Goal: Task Accomplishment & Management: Complete application form

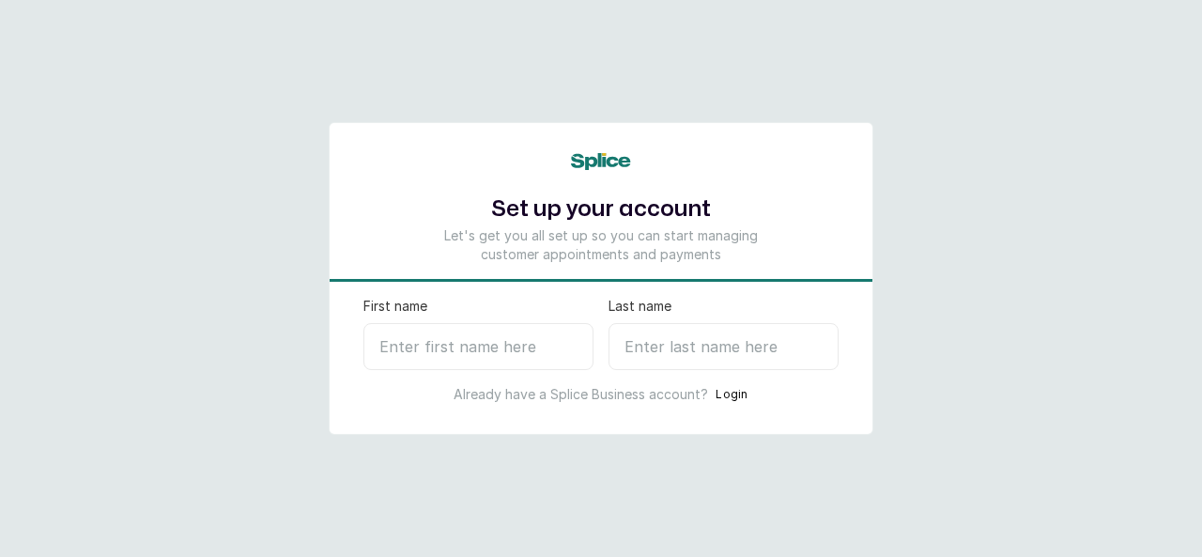
click at [421, 335] on input "First name" at bounding box center [478, 346] width 230 height 47
type input "Funky"
click at [635, 356] on input "Last name" at bounding box center [723, 346] width 230 height 47
type input "S"
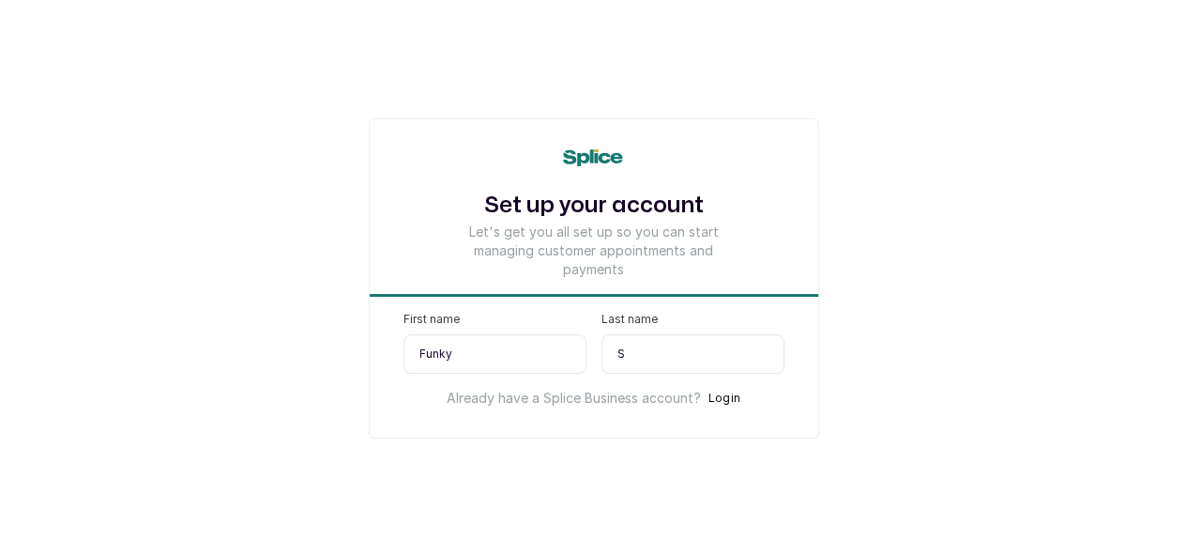
select select "NG"
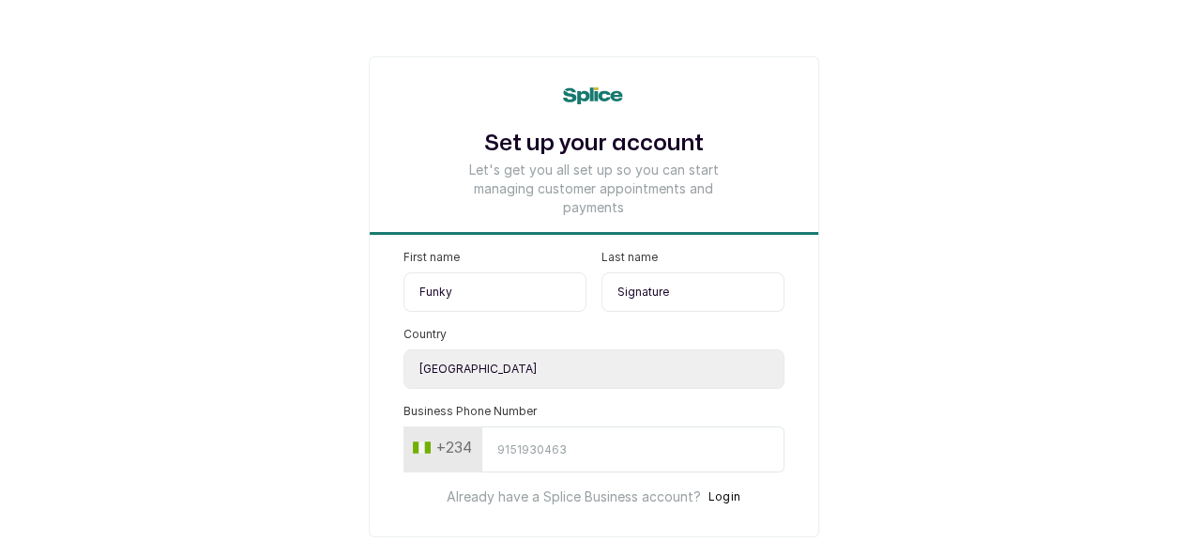
type input "Signature"
click at [482, 459] on input "Business Phone Number" at bounding box center [633, 449] width 303 height 46
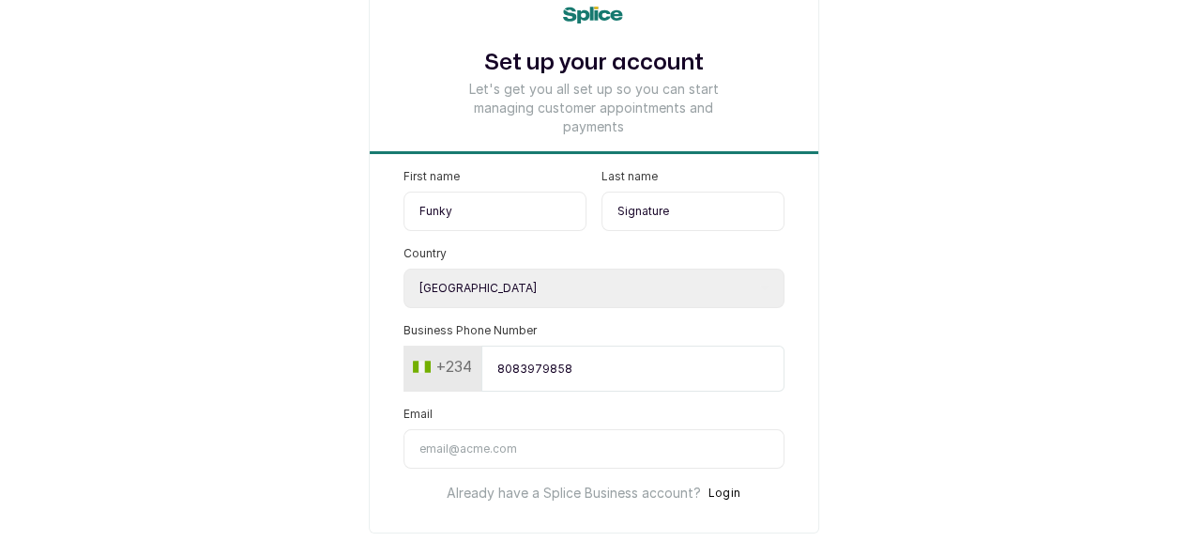
scroll to position [94, 0]
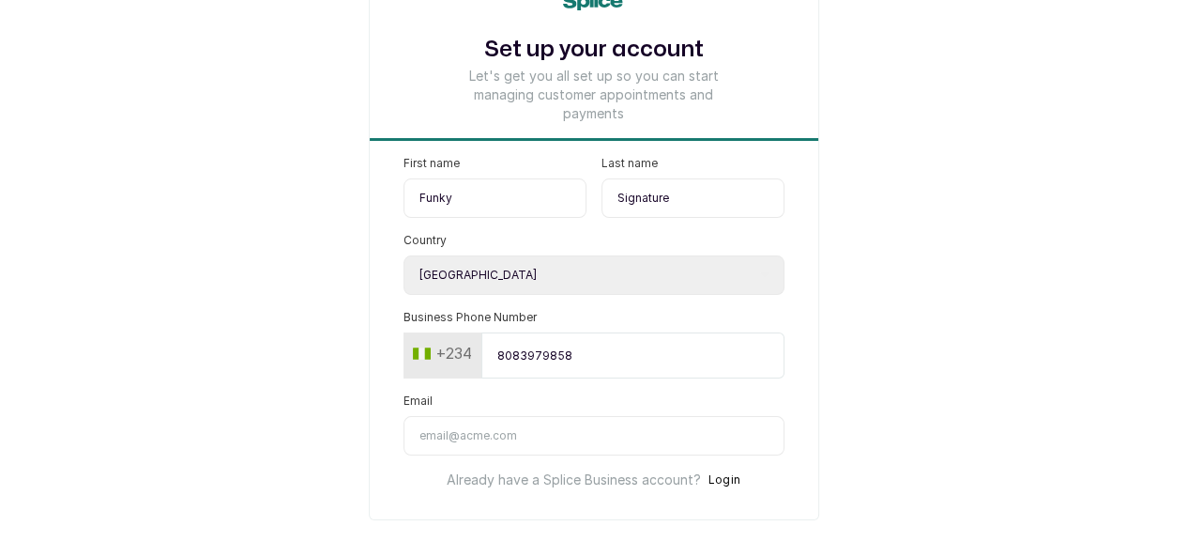
type input "8083979858"
click at [489, 455] on input "Email" at bounding box center [594, 435] width 381 height 39
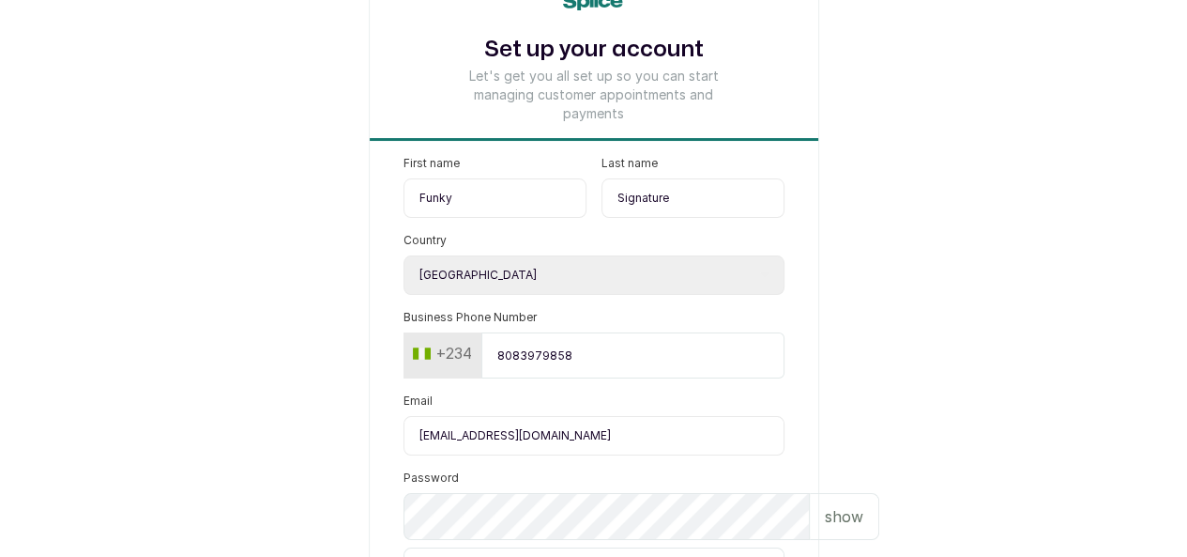
scroll to position [188, 0]
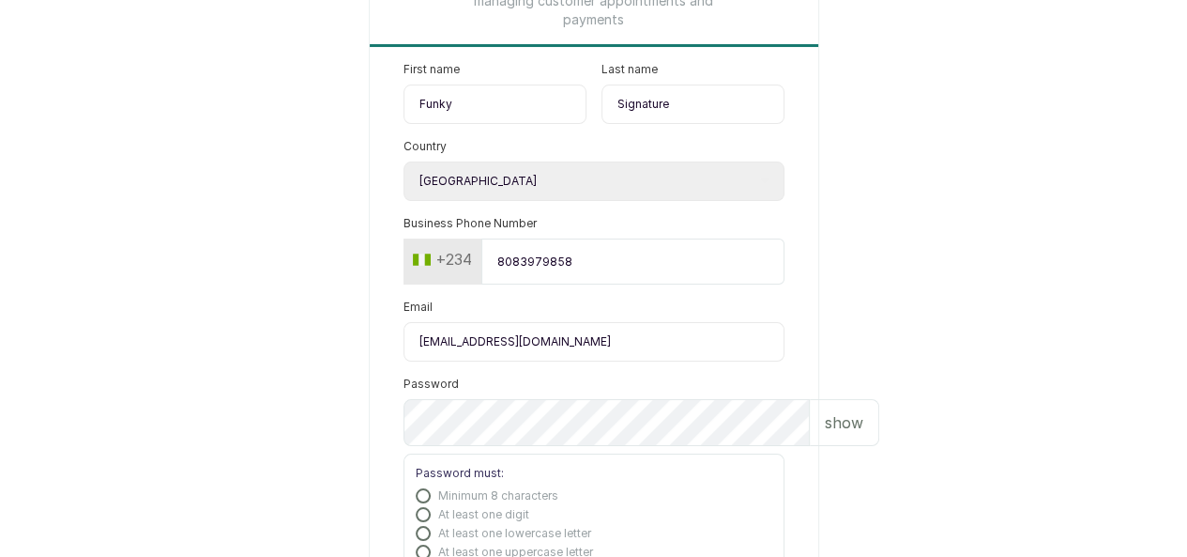
type input "funkysignature1@gmail.com"
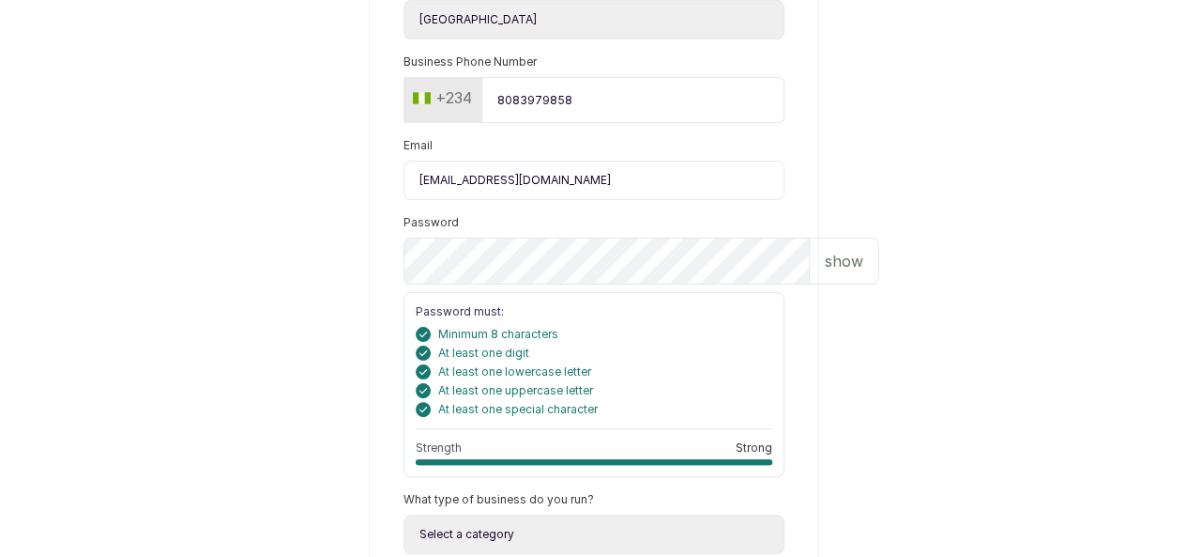
scroll to position [375, 0]
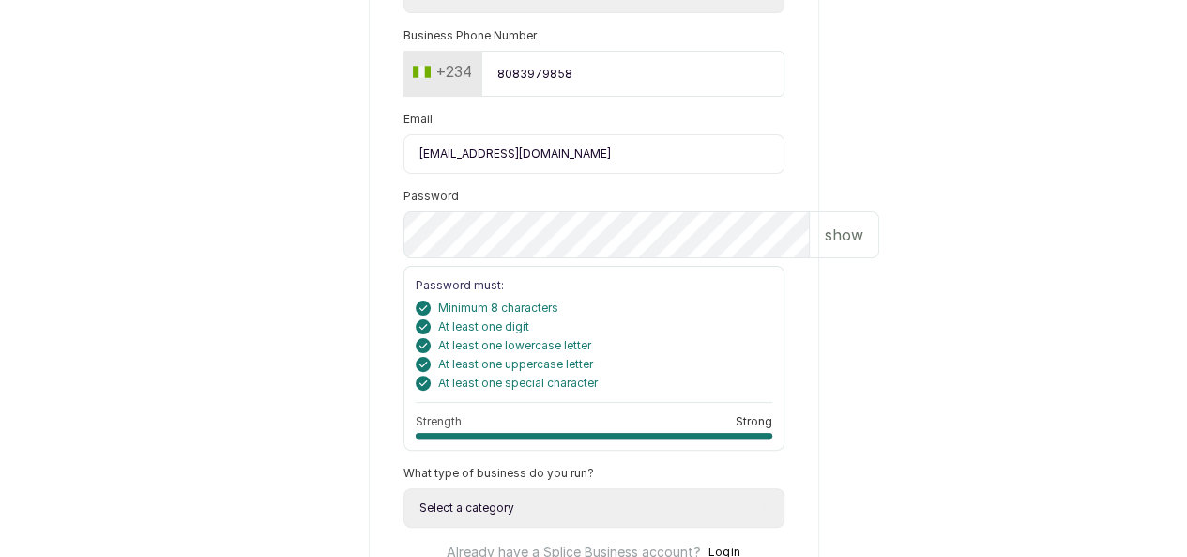
click at [825, 246] on p "show" at bounding box center [844, 234] width 38 height 23
click at [833, 246] on p "hide" at bounding box center [847, 234] width 29 height 23
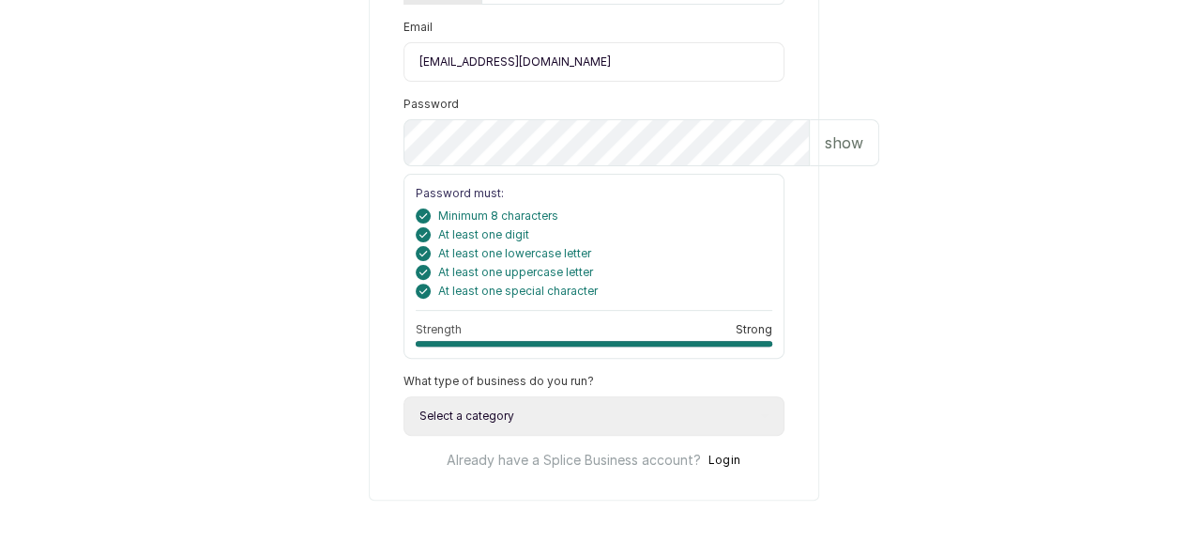
scroll to position [505, 0]
click at [447, 412] on select "Select a category I have more than one location I manage a team of beauty profe…" at bounding box center [594, 415] width 381 height 39
select select "manage_a_team"
click at [404, 396] on select "Select a category I have more than one location I manage a team of beauty profe…" at bounding box center [594, 415] width 381 height 39
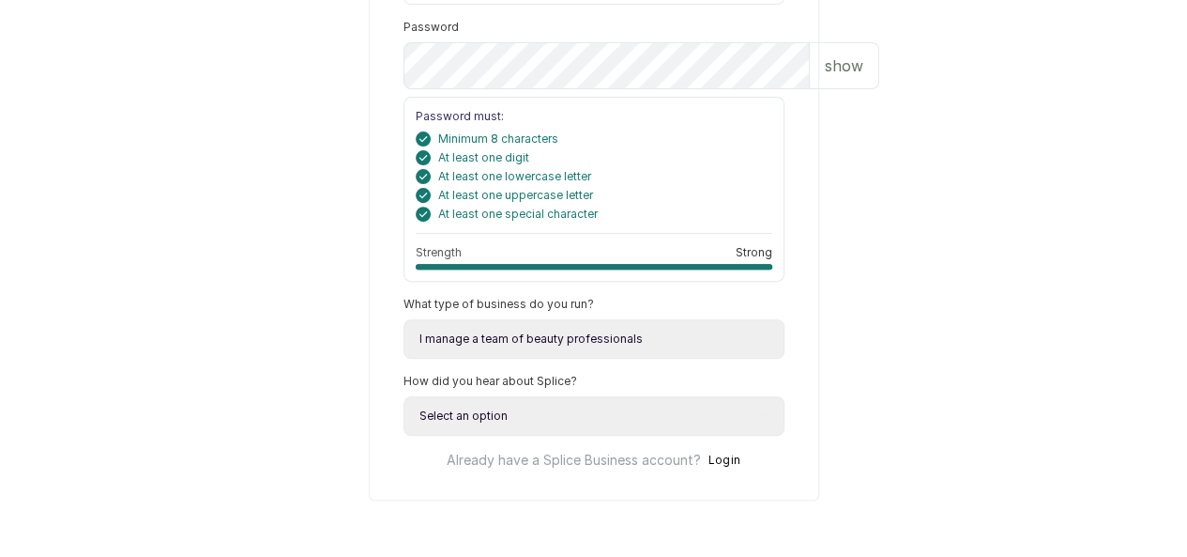
scroll to position [593, 0]
click at [474, 414] on select "Select an option Google search Instagram Facebook LinkedIn Splice Blog I was re…" at bounding box center [594, 415] width 381 height 39
click at [447, 415] on select "Select an option Google search Instagram Facebook LinkedIn Splice Blog I was re…" at bounding box center [594, 415] width 381 height 39
click at [404, 396] on select "Select an option Google search Instagram Facebook LinkedIn Splice Blog I was re…" at bounding box center [594, 415] width 381 height 39
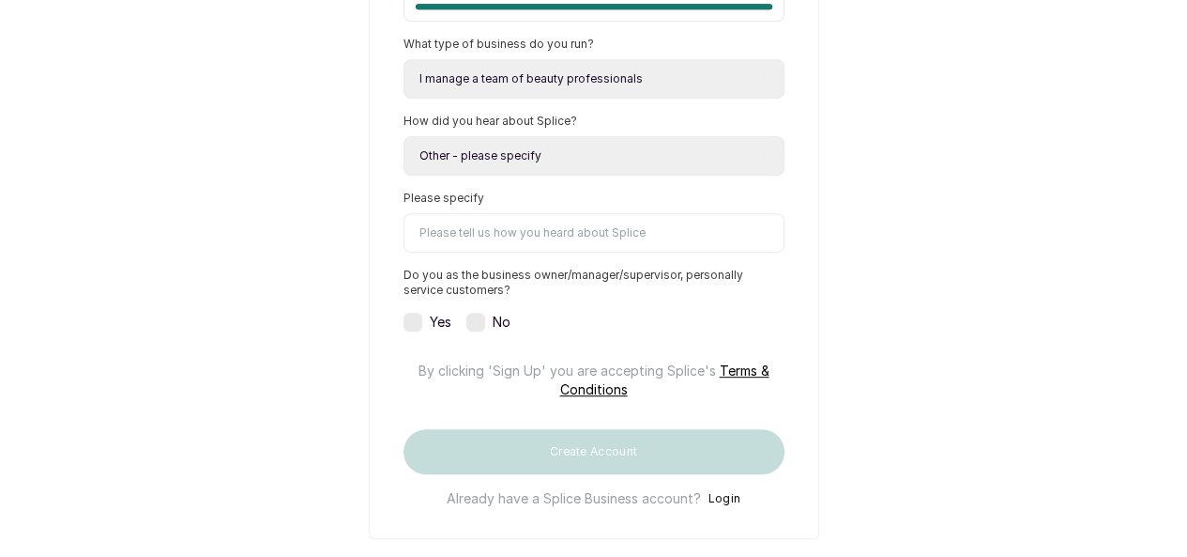
scroll to position [875, 0]
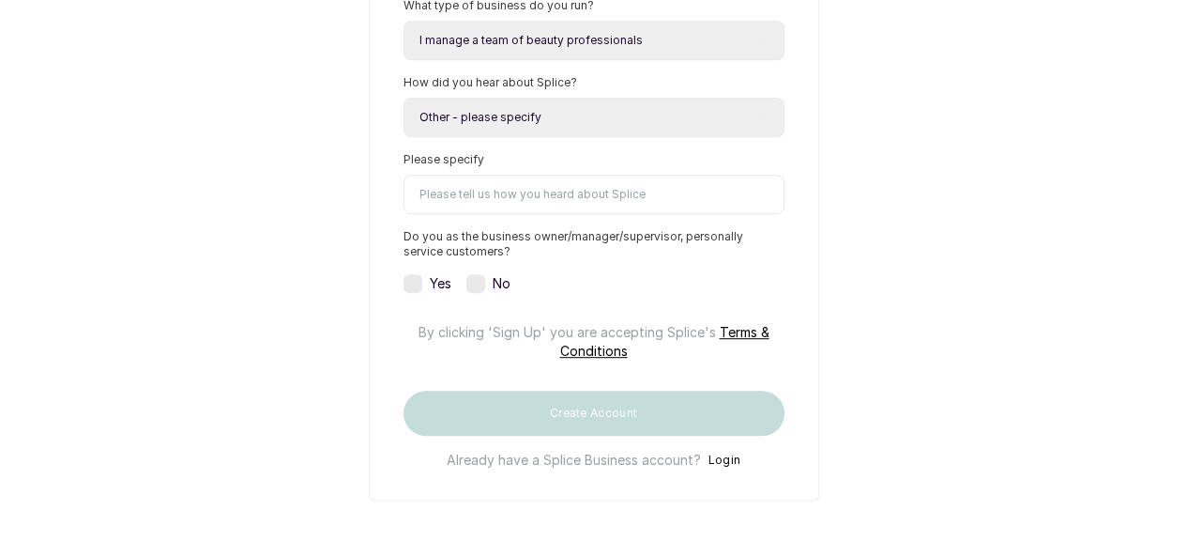
click at [428, 214] on input "Please specify" at bounding box center [594, 194] width 381 height 39
click at [404, 293] on label at bounding box center [413, 283] width 19 height 19
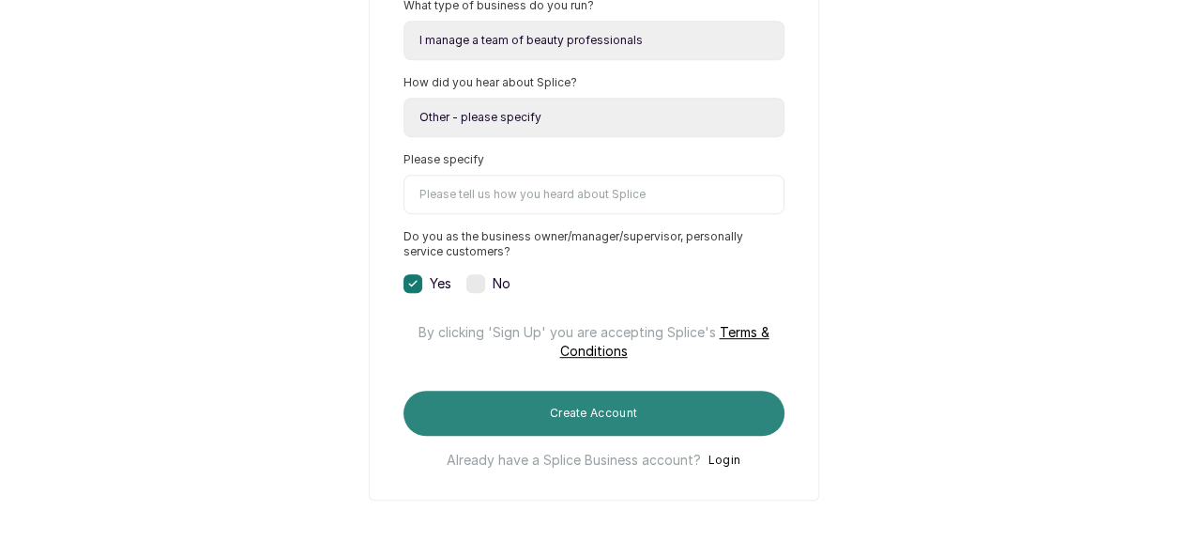
click at [536, 436] on button "Create Account" at bounding box center [594, 413] width 381 height 45
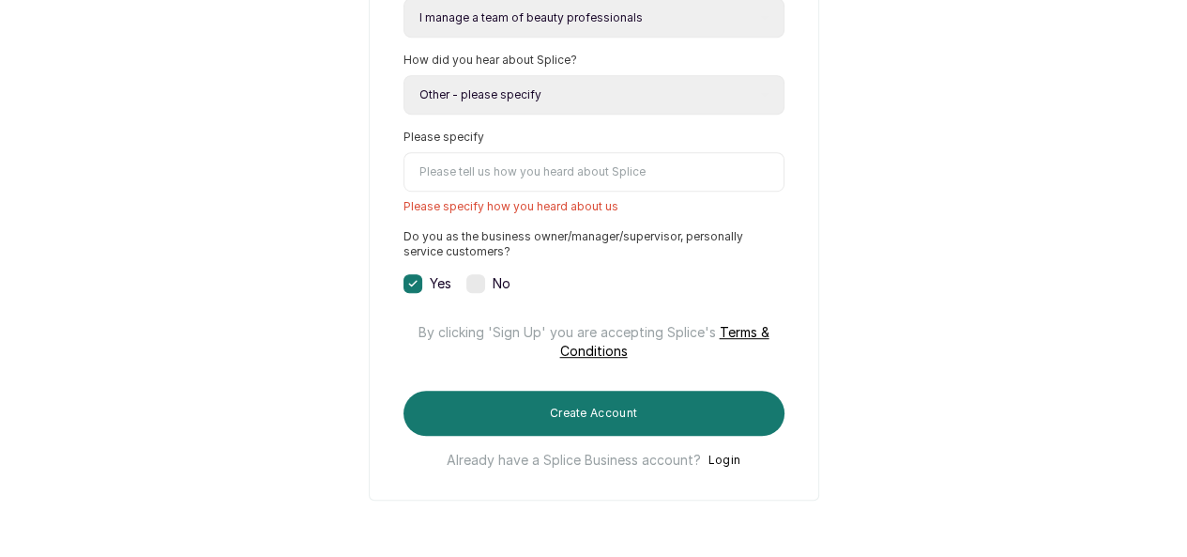
click at [503, 192] on input "Please specify" at bounding box center [594, 171] width 381 height 39
click at [494, 115] on select "Select an option Google search Instagram Facebook LinkedIn Splice Blog I was re…" at bounding box center [594, 94] width 381 height 39
select select "referred_by_beauty_business_owner"
click at [404, 113] on select "Select an option Google search Instagram Facebook LinkedIn Splice Blog I was re…" at bounding box center [594, 94] width 381 height 39
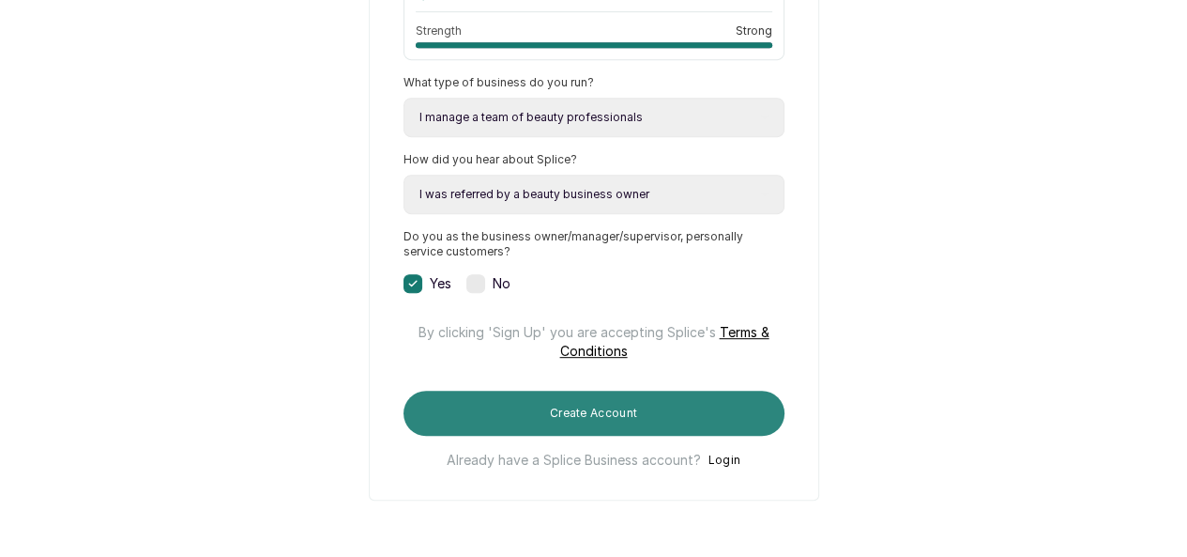
click at [555, 416] on button "Create Account" at bounding box center [594, 413] width 381 height 45
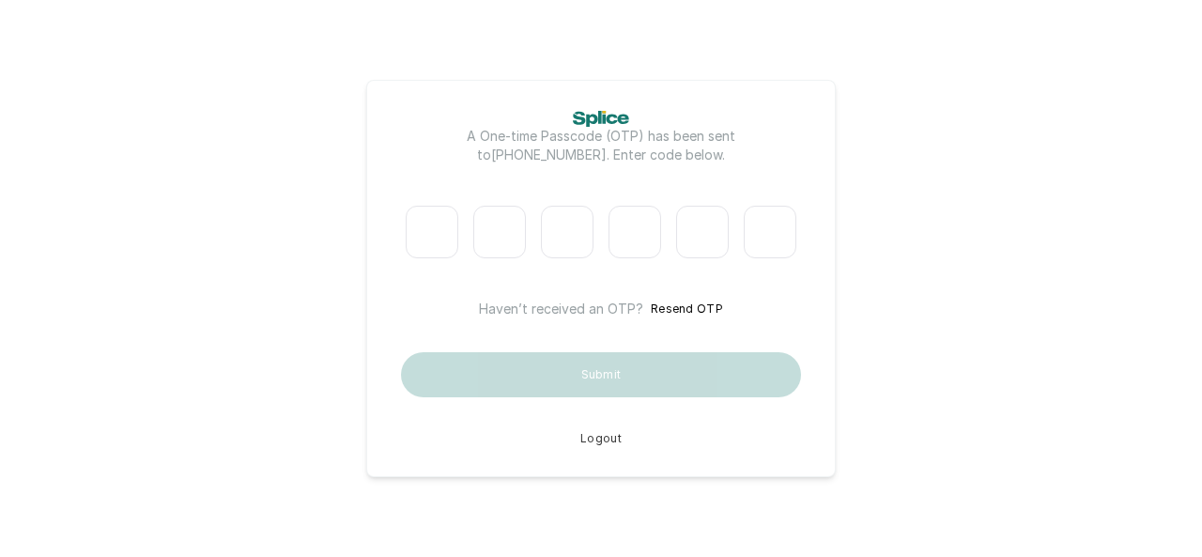
click at [445, 241] on input "Please enter verification code. Digit 1" at bounding box center [432, 232] width 53 height 53
type input "4"
type input "9"
type input "5"
type input "7"
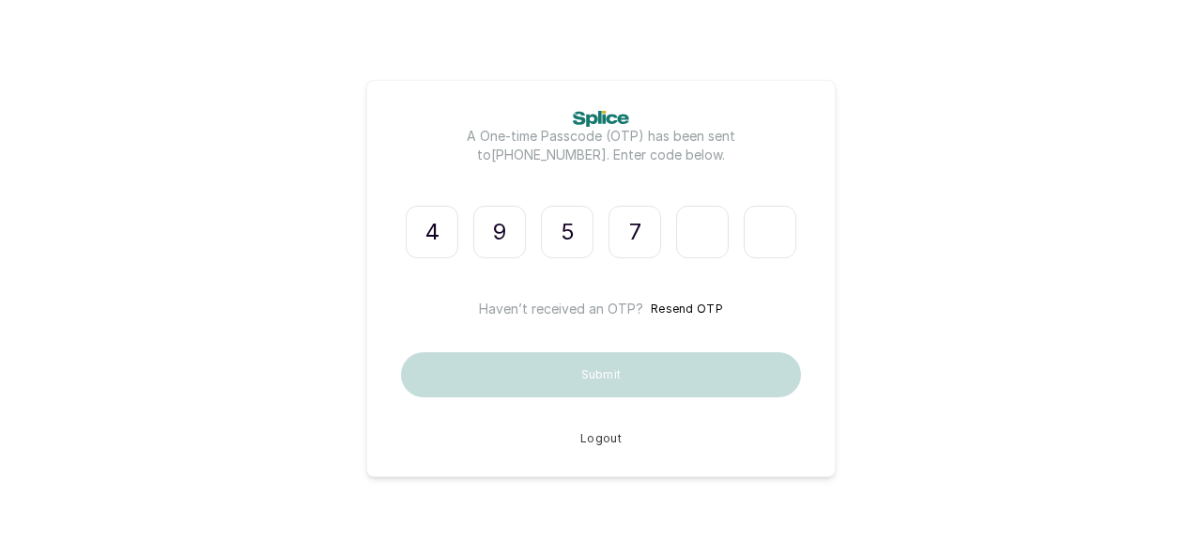
type input "5"
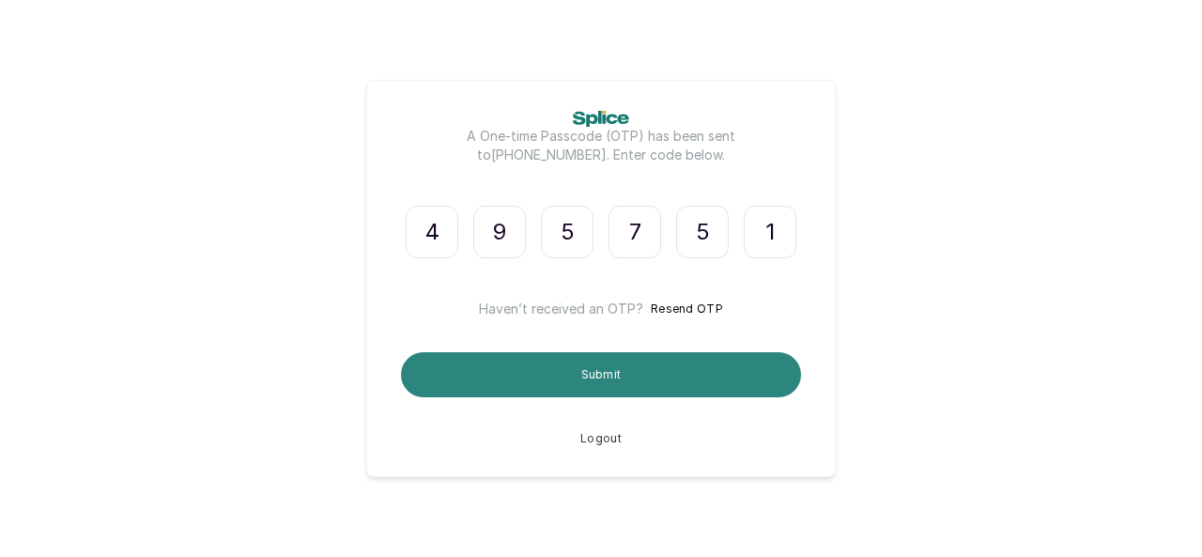
type input "1"
click at [559, 373] on button "Submit" at bounding box center [601, 374] width 400 height 45
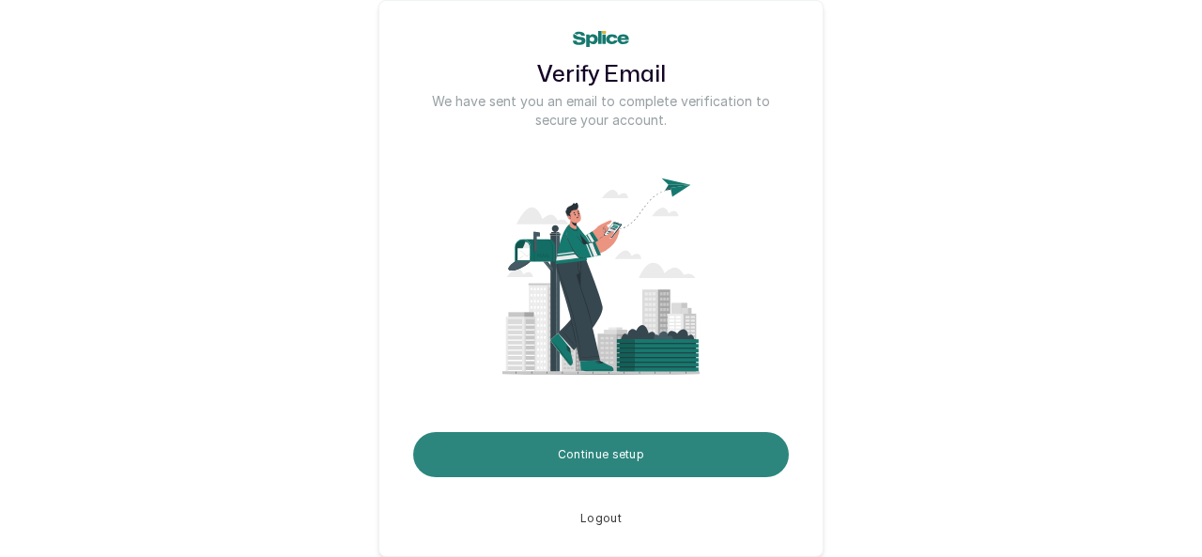
click at [573, 449] on button "Continue setup" at bounding box center [600, 454] width 375 height 45
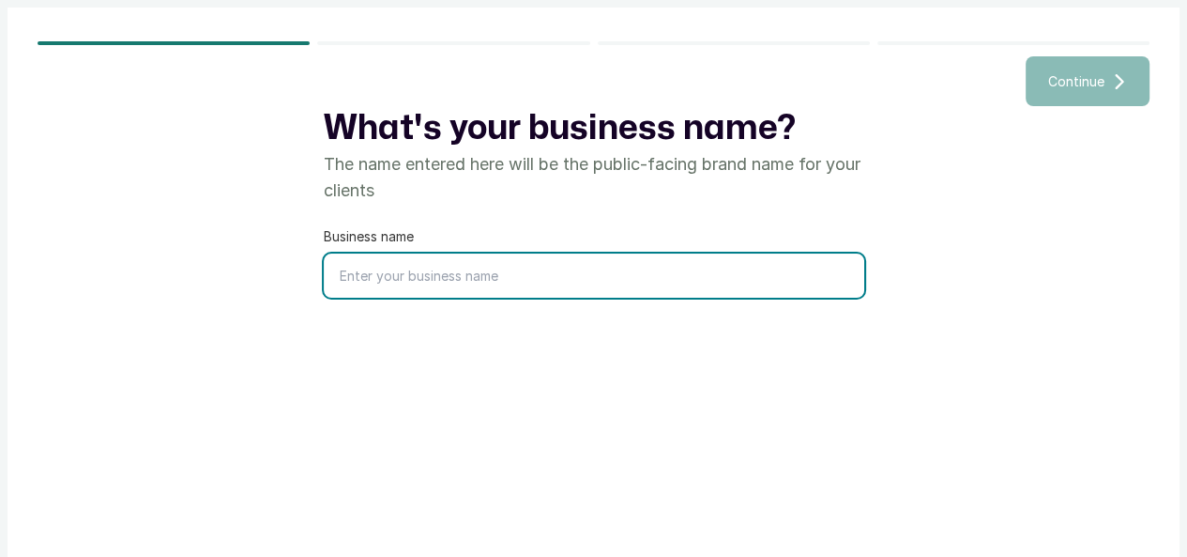
click at [500, 298] on input "text" at bounding box center [594, 275] width 541 height 44
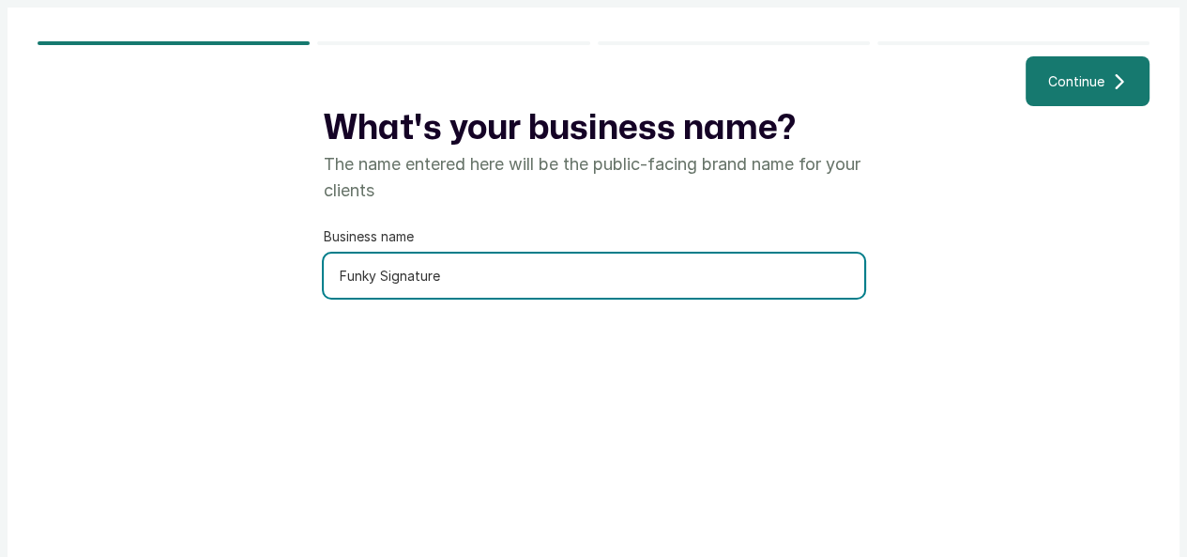
type input "Funky Signature"
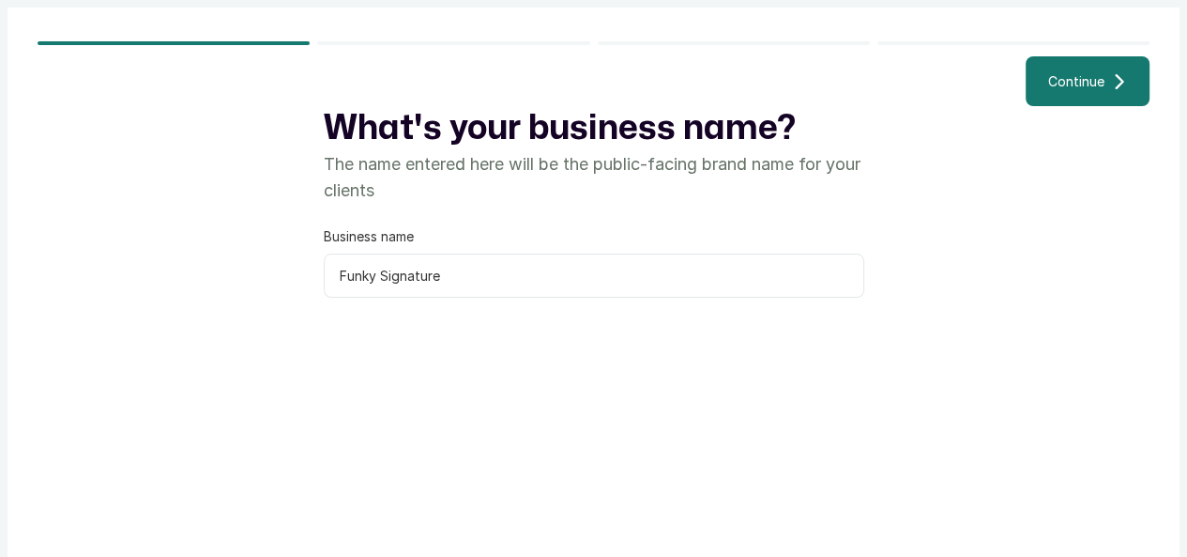
click at [1110, 106] on button "Continue" at bounding box center [1088, 81] width 124 height 50
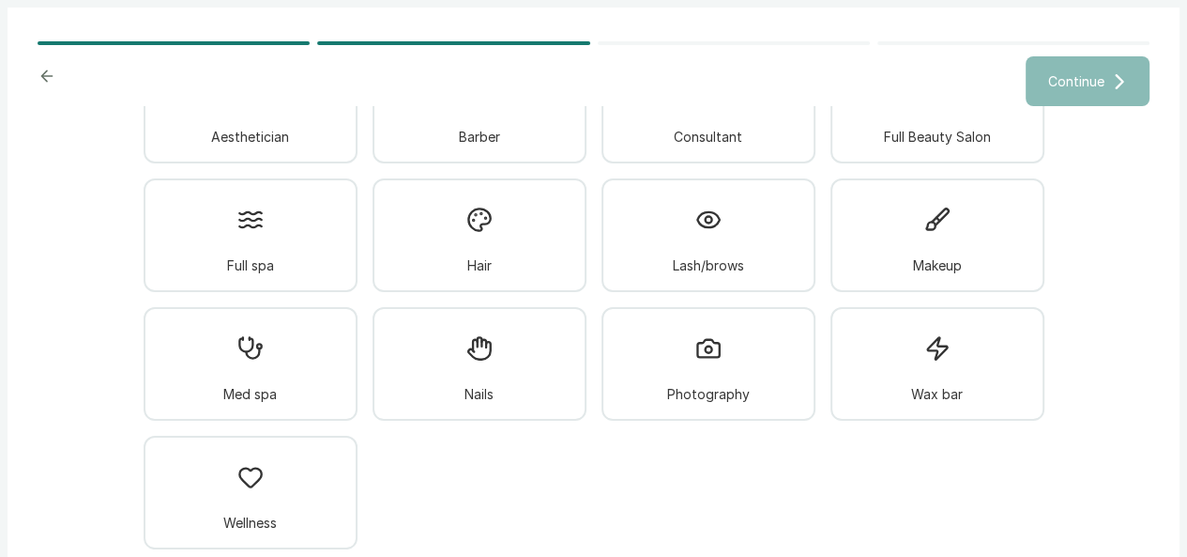
scroll to position [165, 0]
click at [470, 227] on icon at bounding box center [480, 220] width 26 height 26
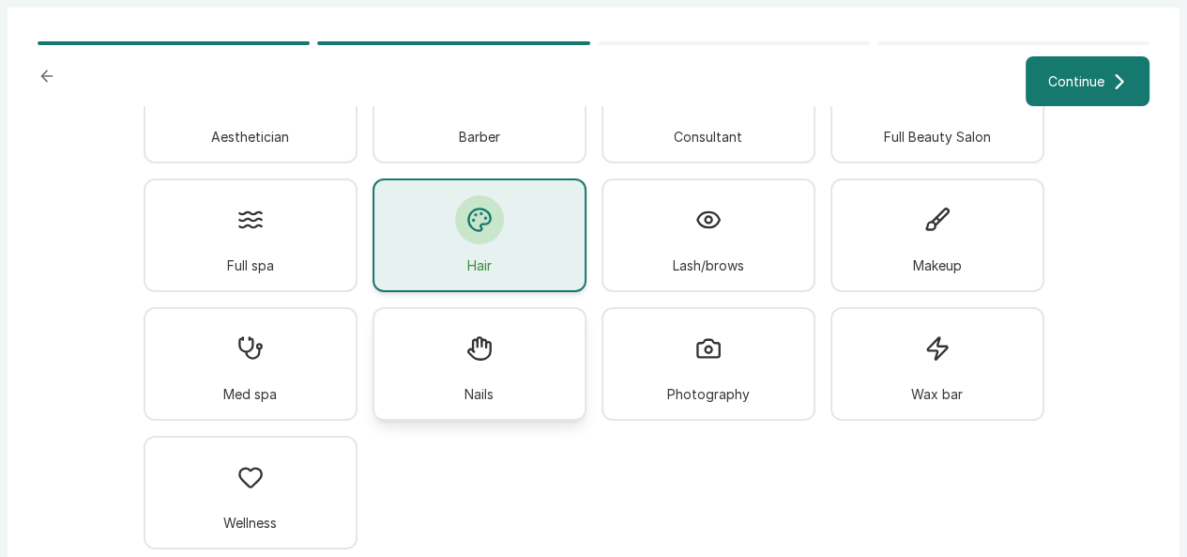
click at [497, 368] on div "Nails" at bounding box center [480, 364] width 214 height 114
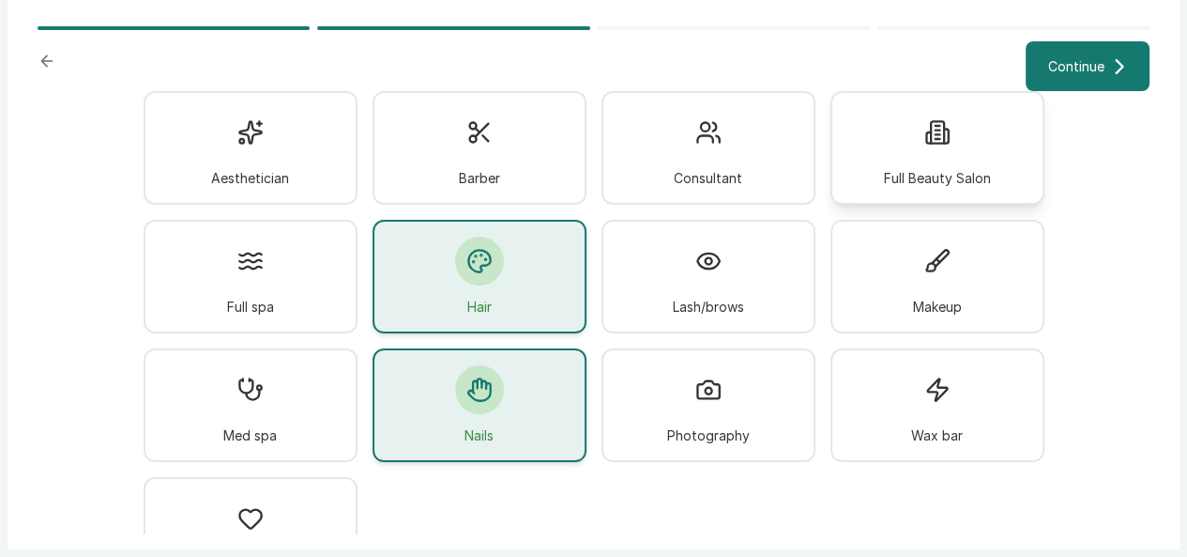
scroll to position [71, 0]
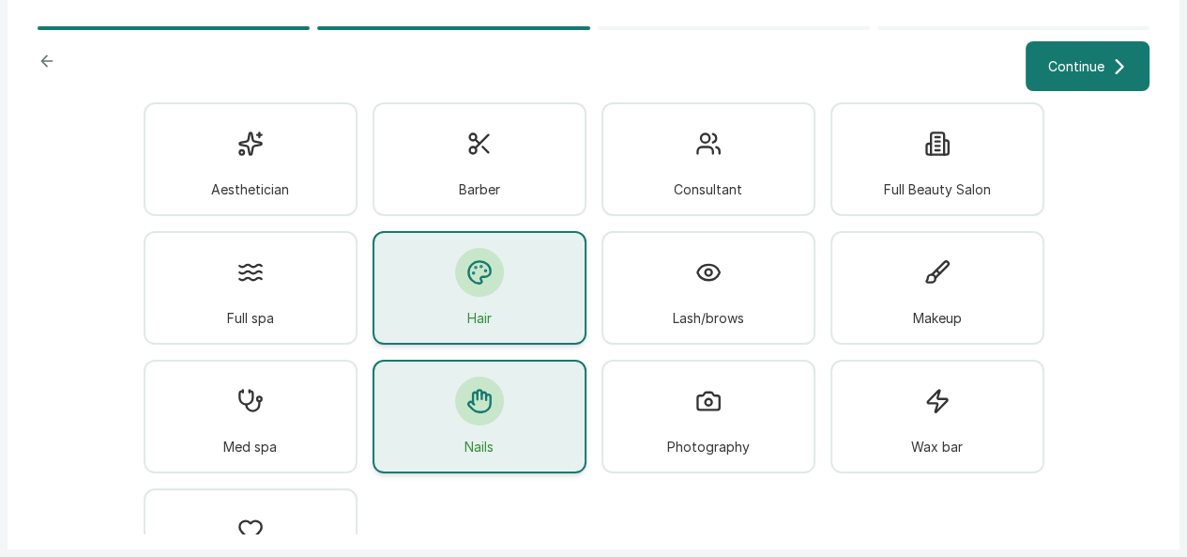
click at [1051, 91] on button "Continue" at bounding box center [1088, 66] width 124 height 50
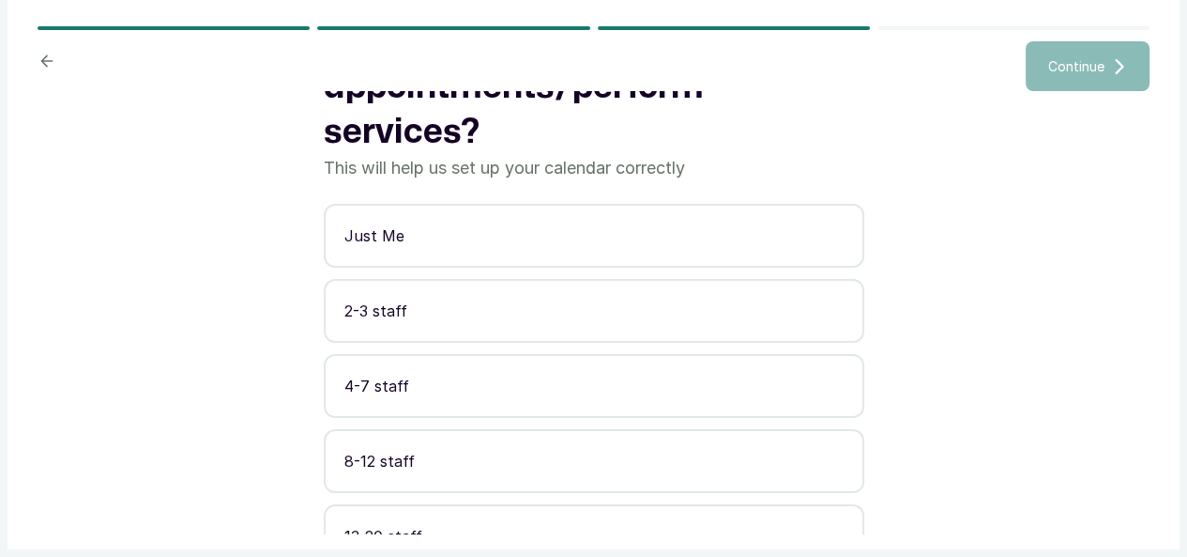
scroll to position [165, 0]
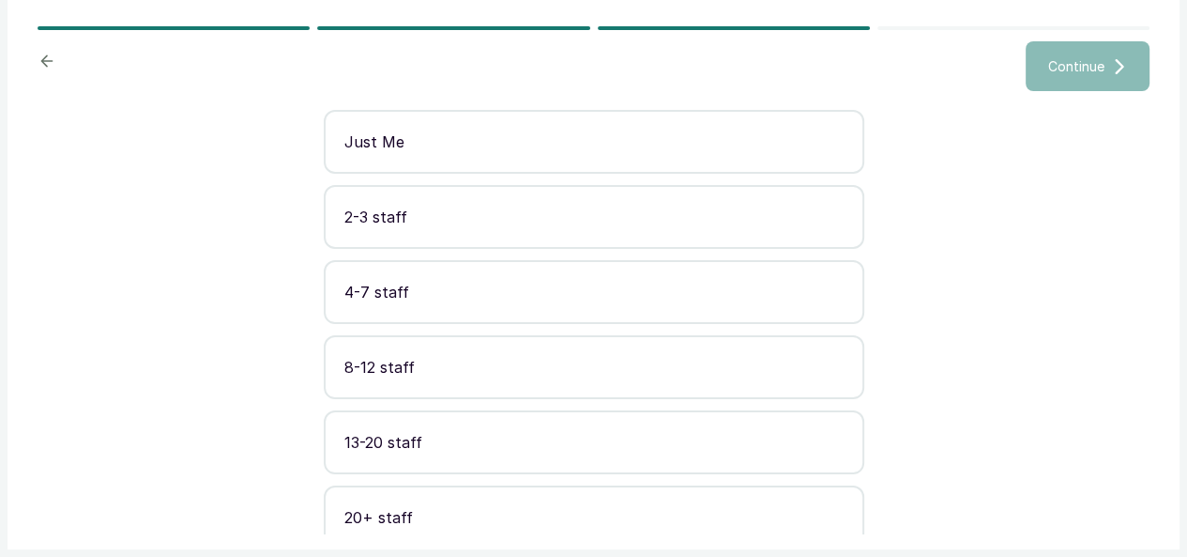
click at [573, 303] on p "4-7 staff" at bounding box center [594, 292] width 499 height 23
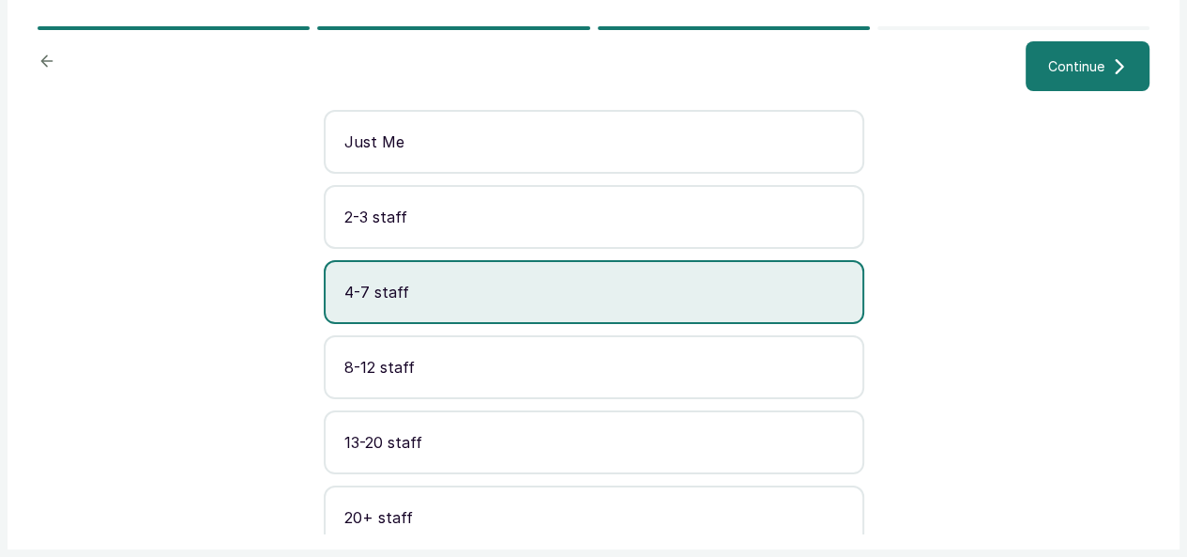
click at [1081, 76] on span "Continue" at bounding box center [1077, 66] width 56 height 20
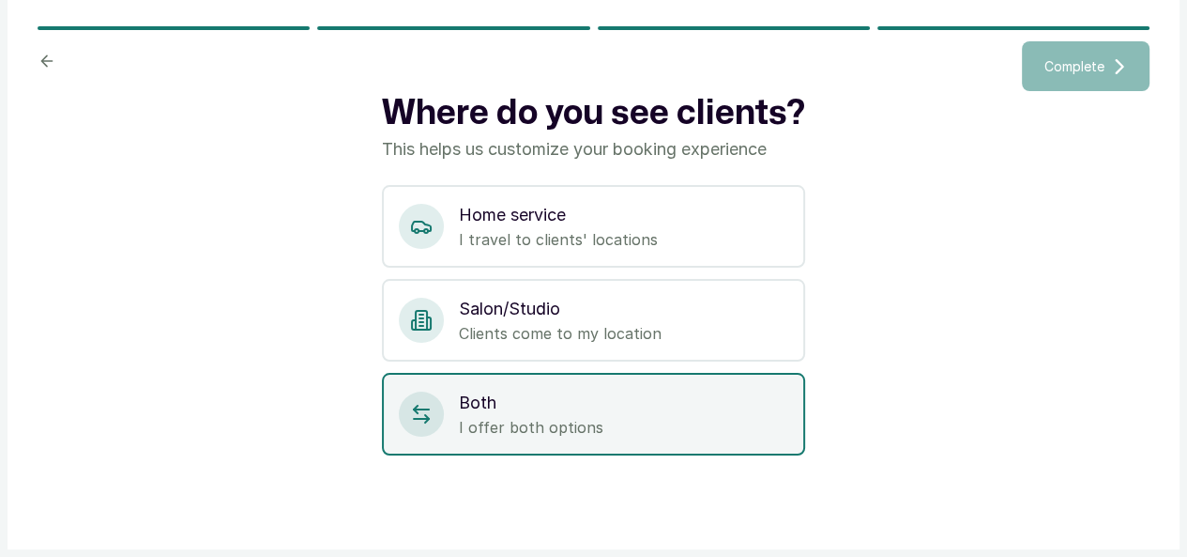
click at [588, 438] on p "I offer both options" at bounding box center [623, 427] width 329 height 23
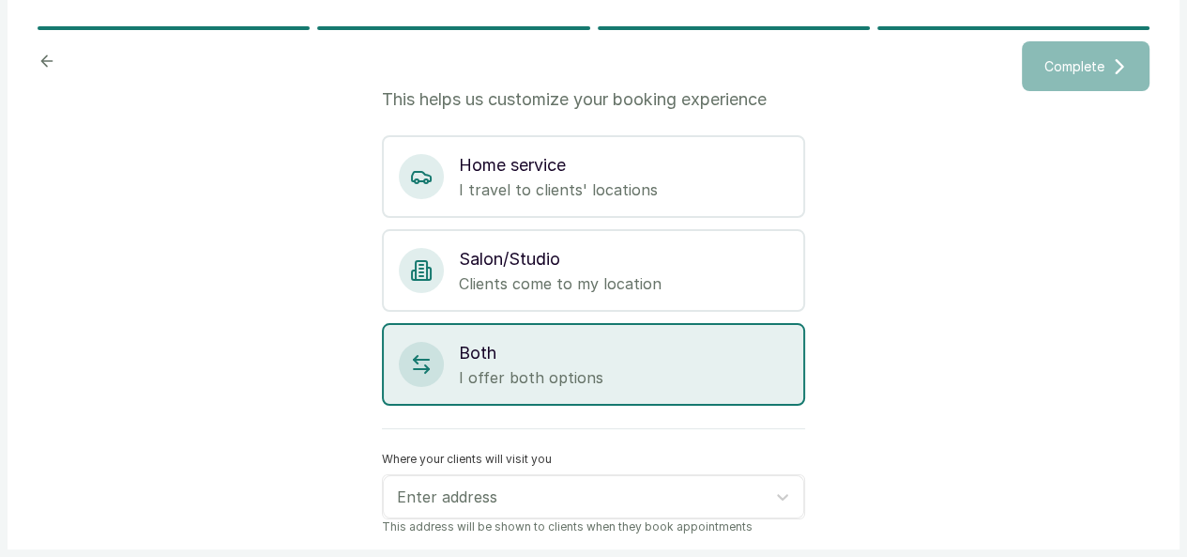
scroll to position [79, 0]
click at [766, 499] on div at bounding box center [783, 497] width 34 height 34
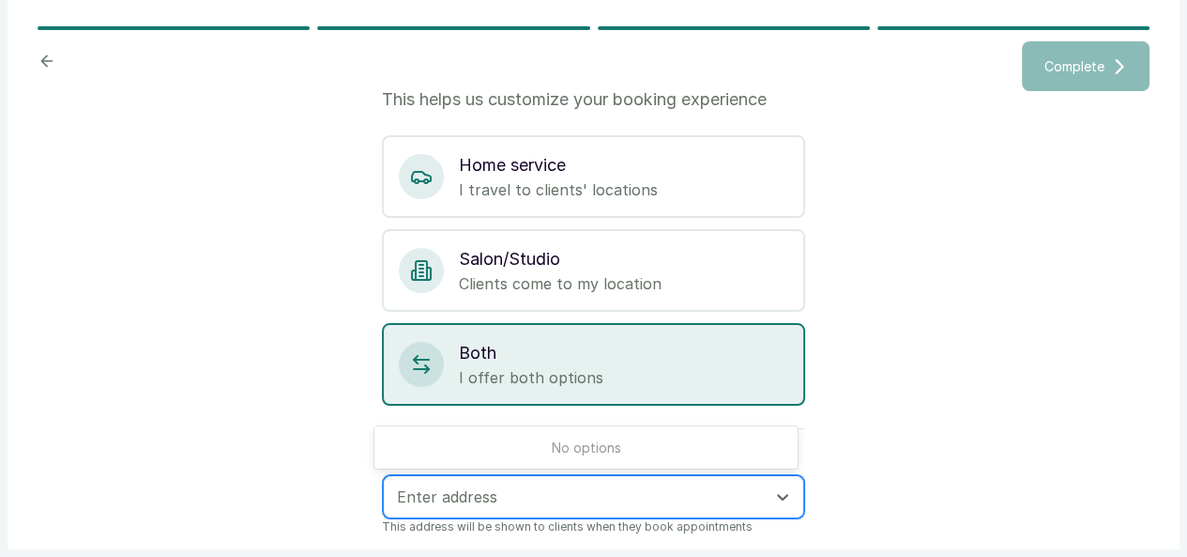
click at [616, 514] on div "Enter address" at bounding box center [593, 496] width 421 height 43
click at [605, 501] on div at bounding box center [577, 496] width 360 height 24
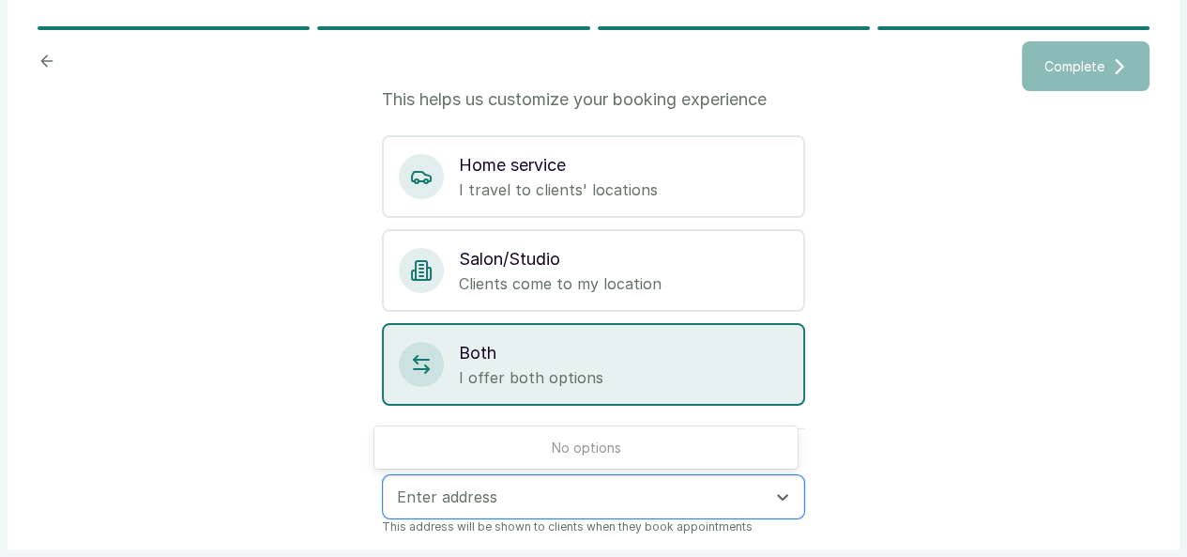
click at [665, 469] on div "Where your clients will visit you Use Up and Down to choose options, press Ente…" at bounding box center [593, 493] width 423 height 83
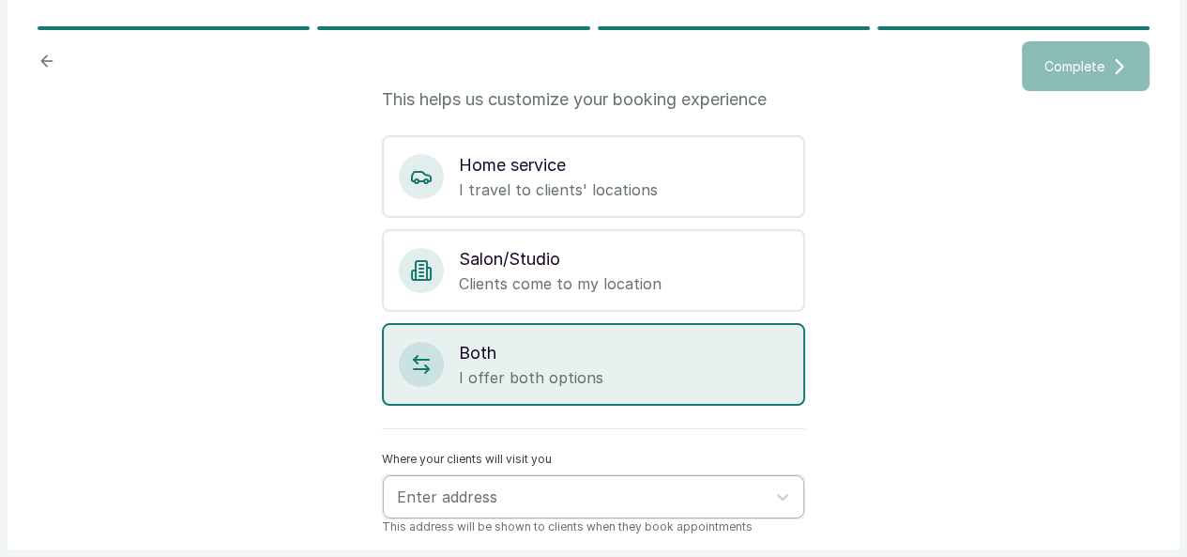
click at [648, 486] on div at bounding box center [577, 496] width 360 height 24
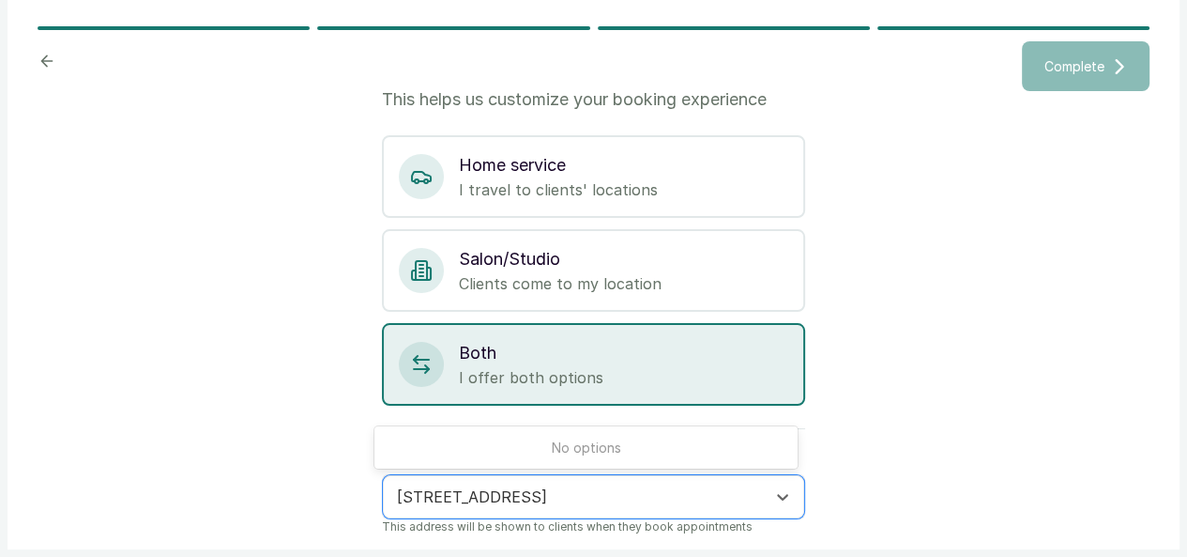
type input "[STREET_ADDRESS]"
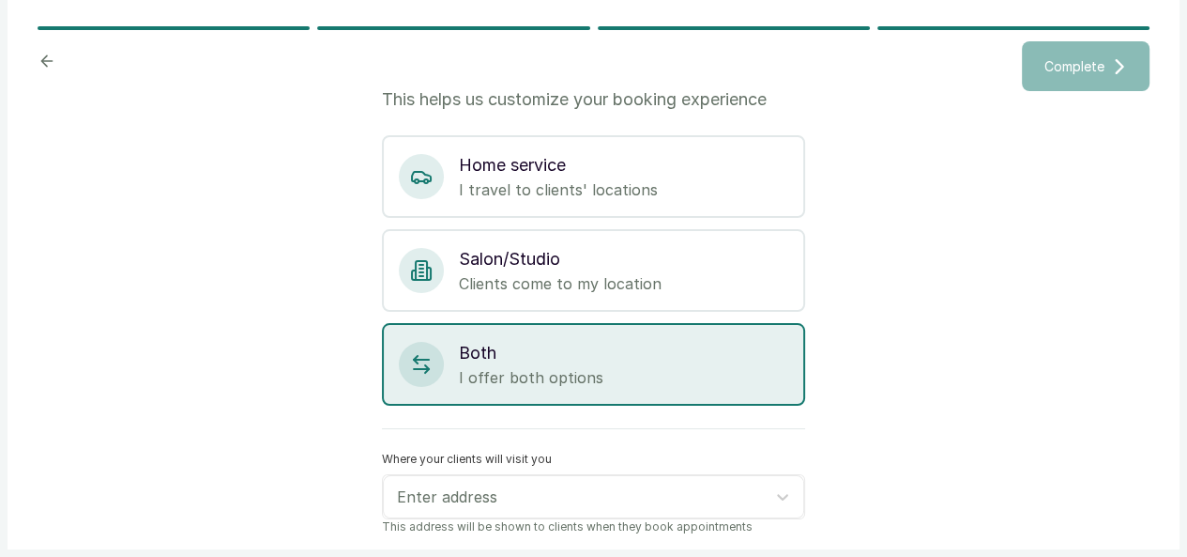
click at [1134, 345] on div "Where do you see clients? This helps us customize your booking experience Home …" at bounding box center [594, 312] width 1112 height 443
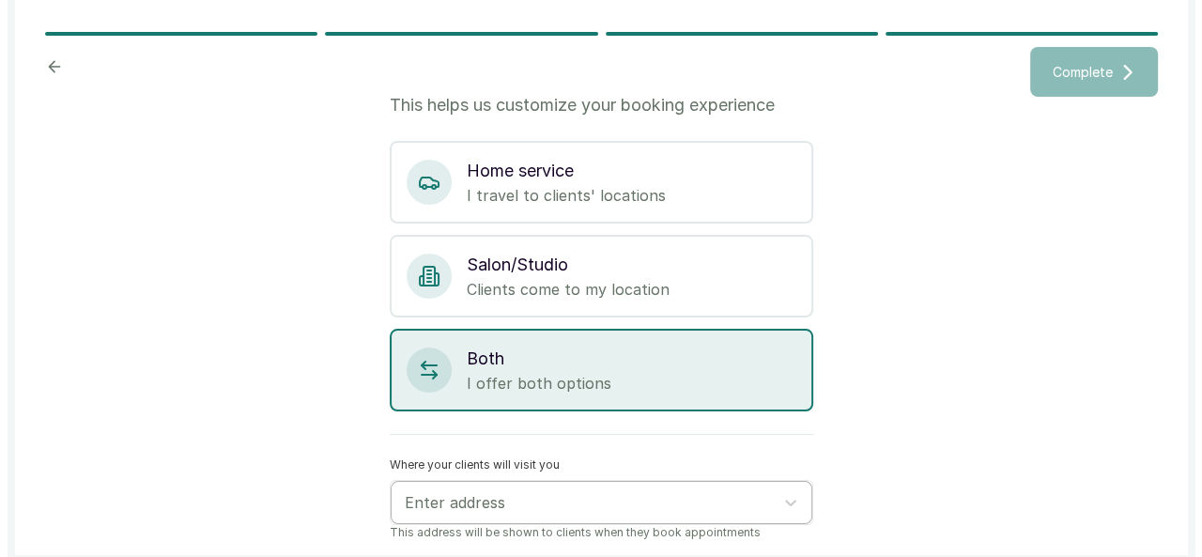
scroll to position [15, 0]
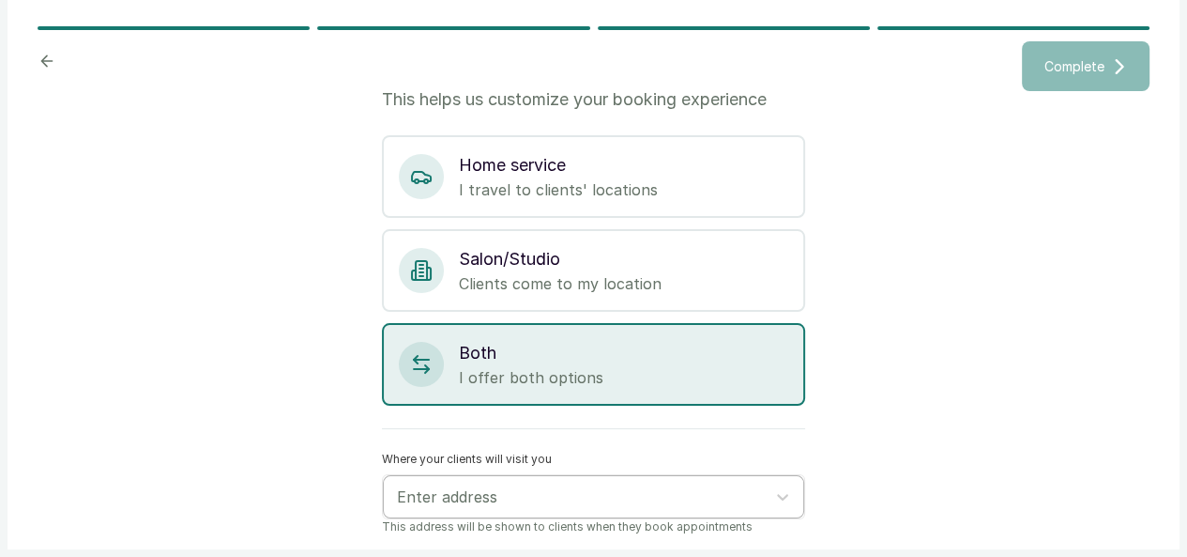
click at [625, 493] on div at bounding box center [577, 496] width 360 height 24
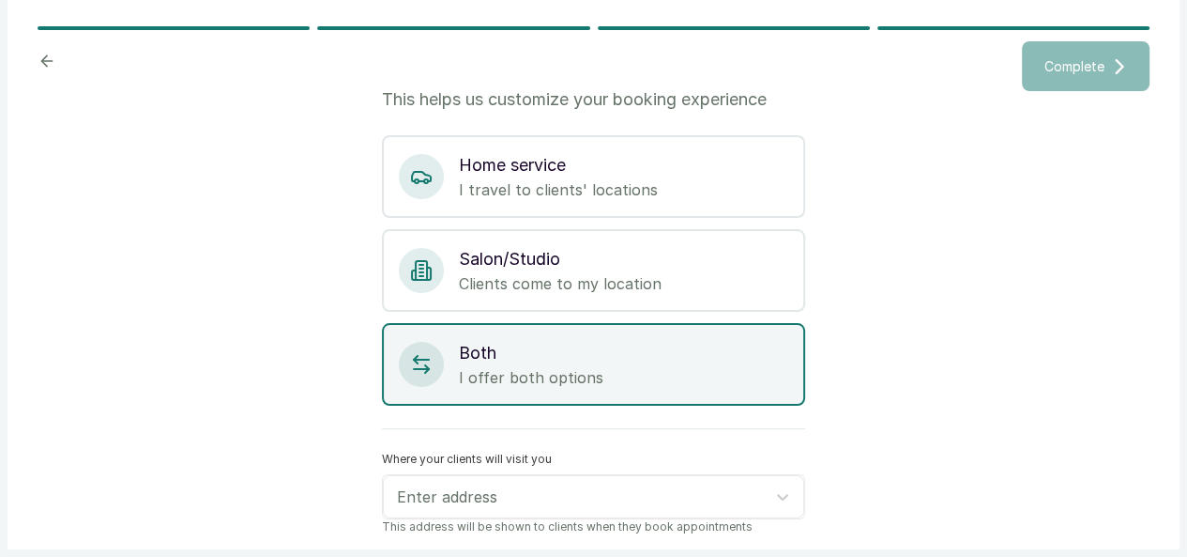
click at [555, 373] on p "I offer both options" at bounding box center [623, 377] width 329 height 23
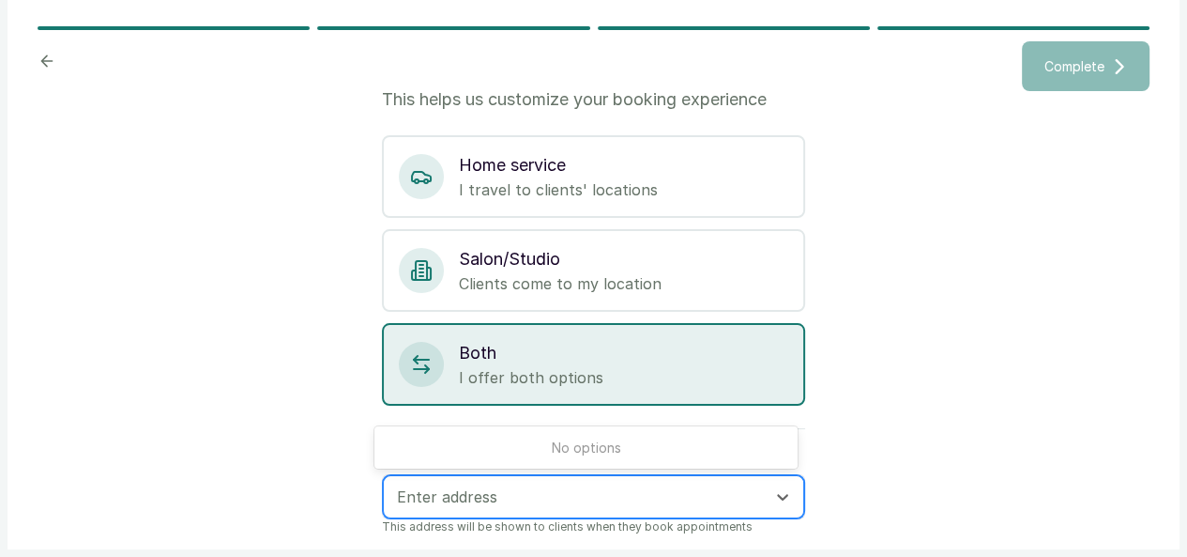
click at [565, 495] on div at bounding box center [577, 496] width 360 height 24
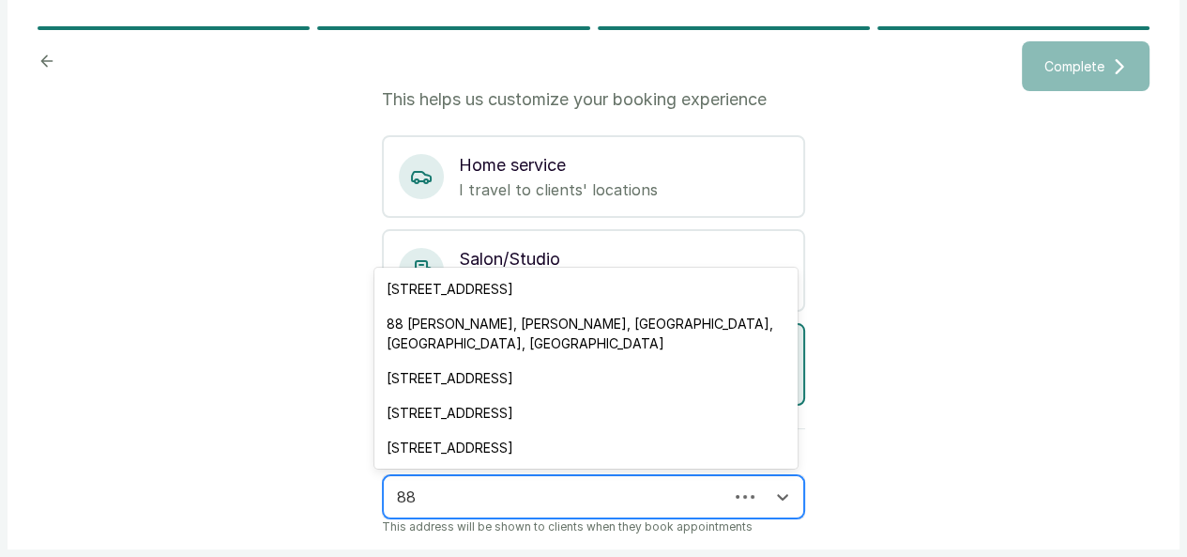
type input "8"
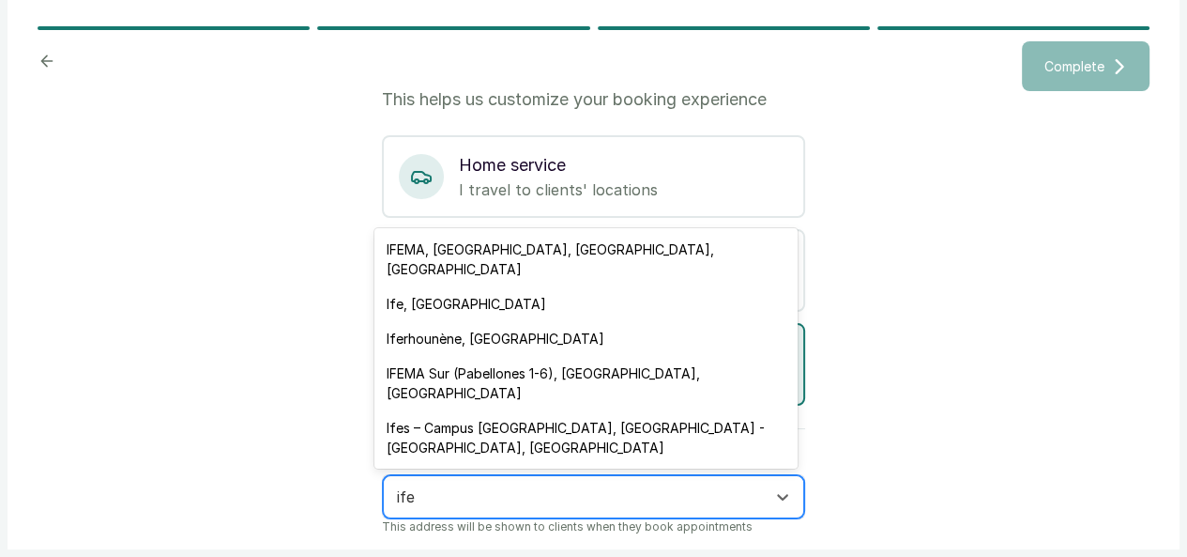
type input "ifel"
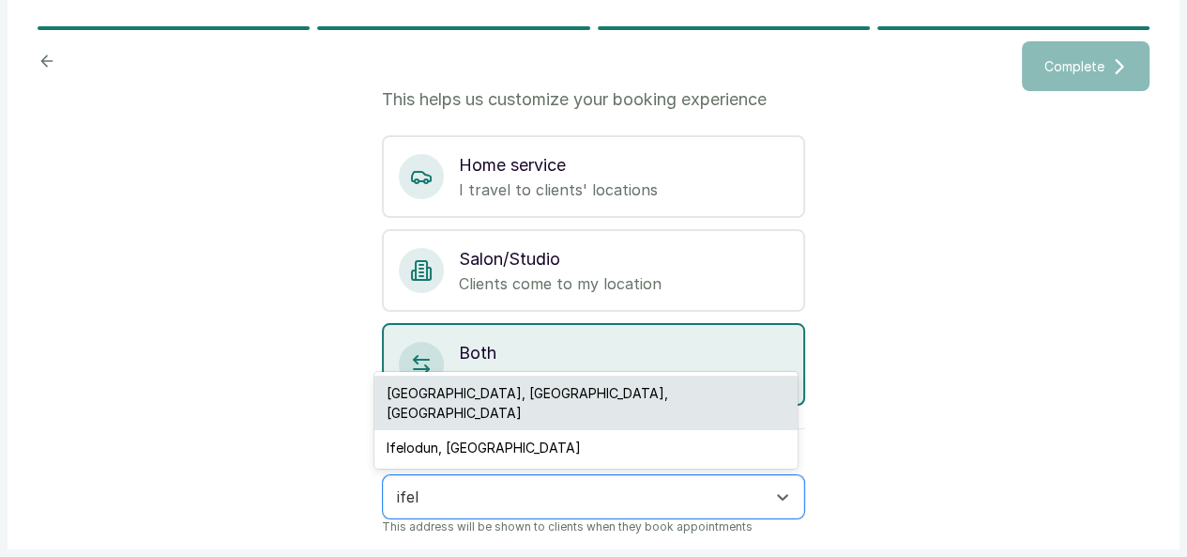
click at [483, 414] on div "[GEOGRAPHIC_DATA], [GEOGRAPHIC_DATA], [GEOGRAPHIC_DATA]" at bounding box center [586, 402] width 423 height 54
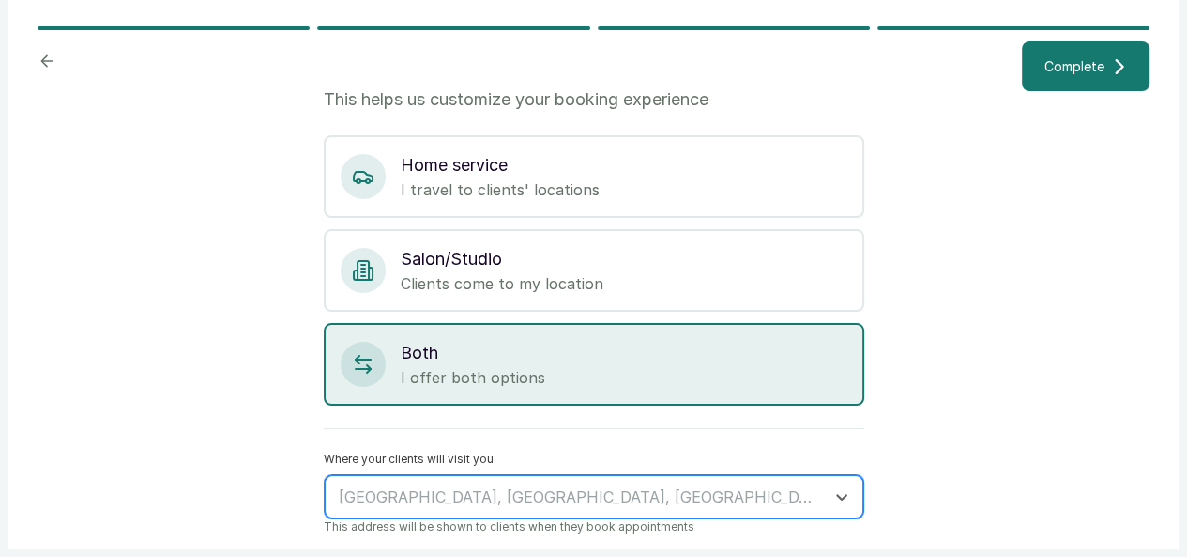
click at [385, 500] on div "[GEOGRAPHIC_DATA], [GEOGRAPHIC_DATA], [GEOGRAPHIC_DATA]" at bounding box center [577, 497] width 496 height 32
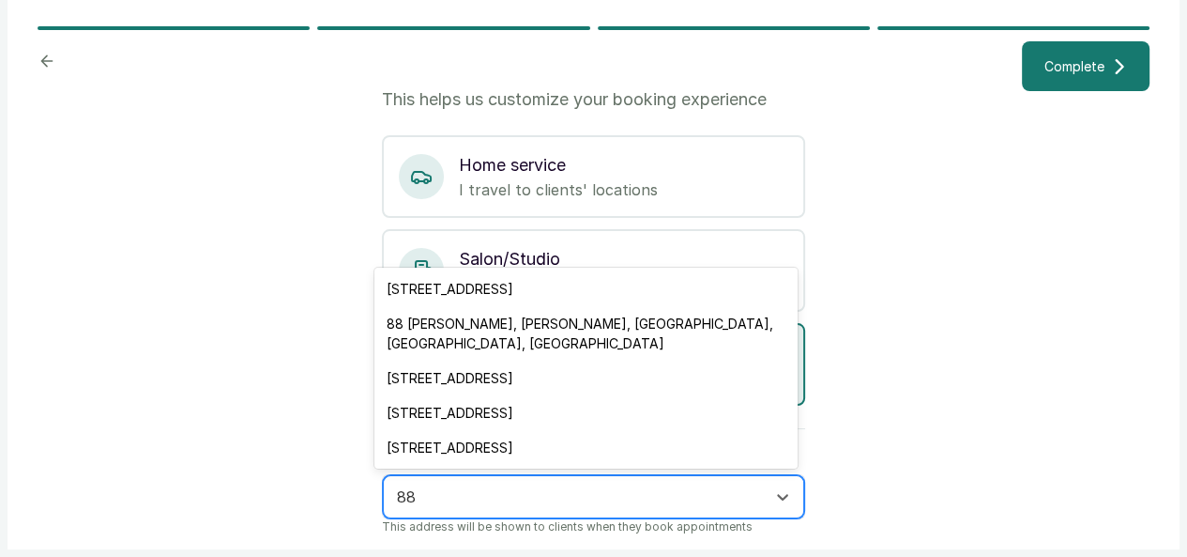
type input "8"
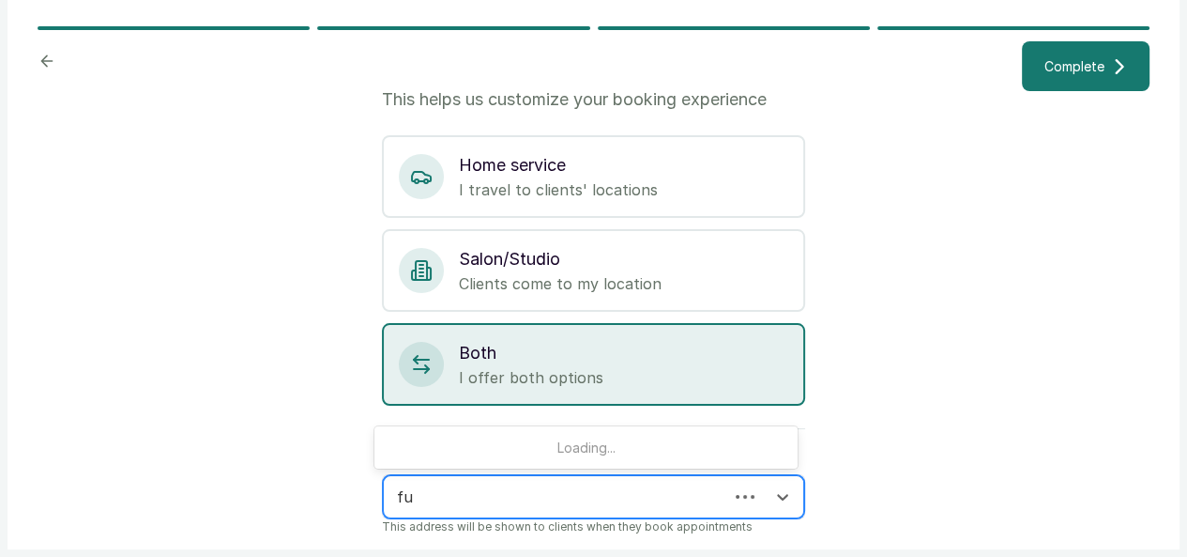
type input "f"
type input "[STREET_ADDRESS]"
click at [543, 501] on div at bounding box center [577, 496] width 360 height 24
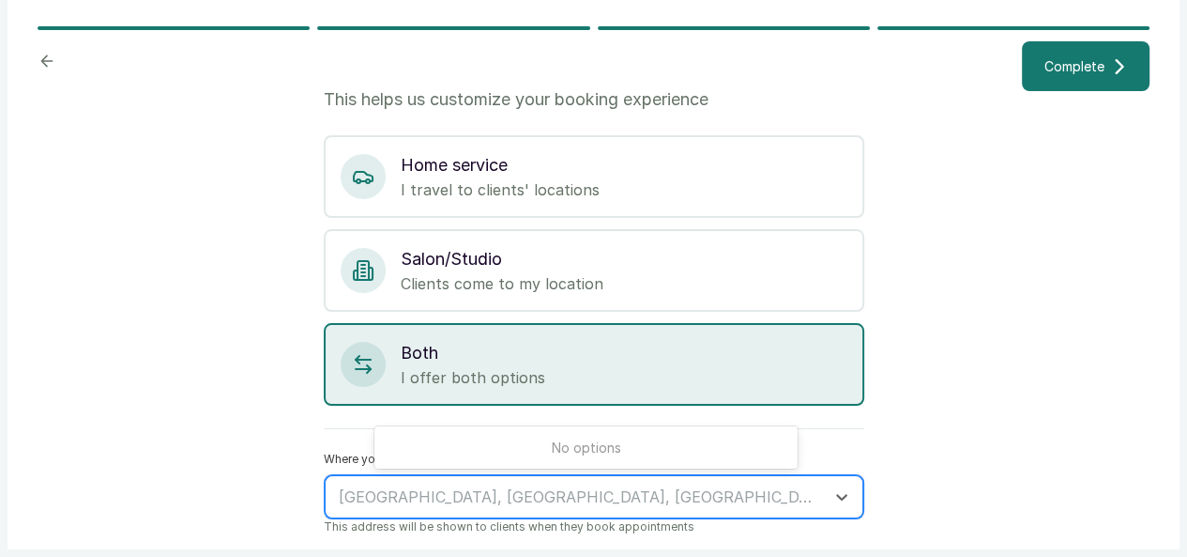
click at [421, 492] on div at bounding box center [577, 496] width 477 height 24
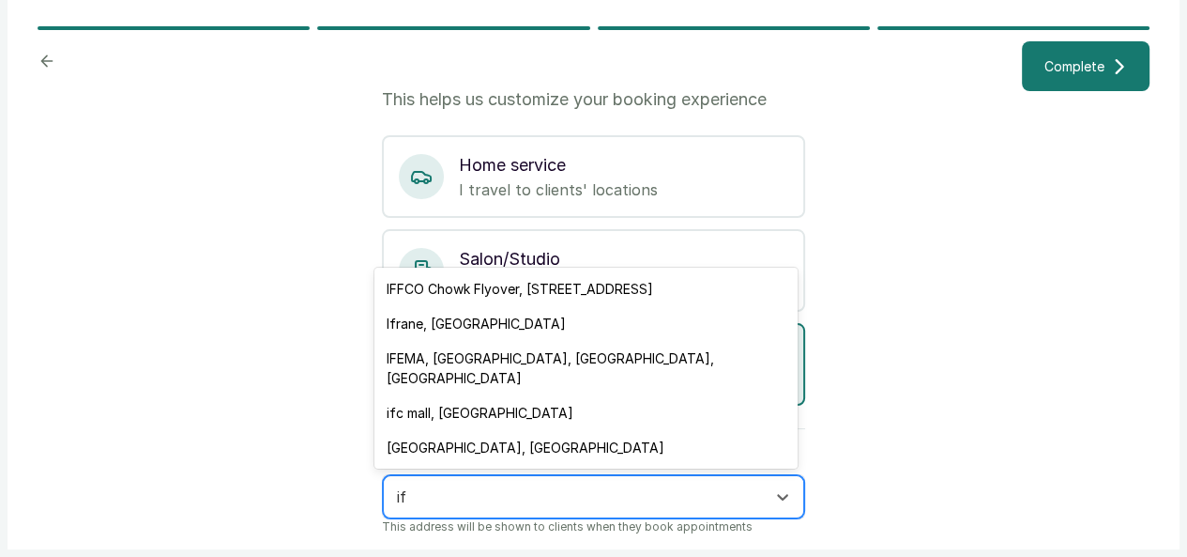
type input "i"
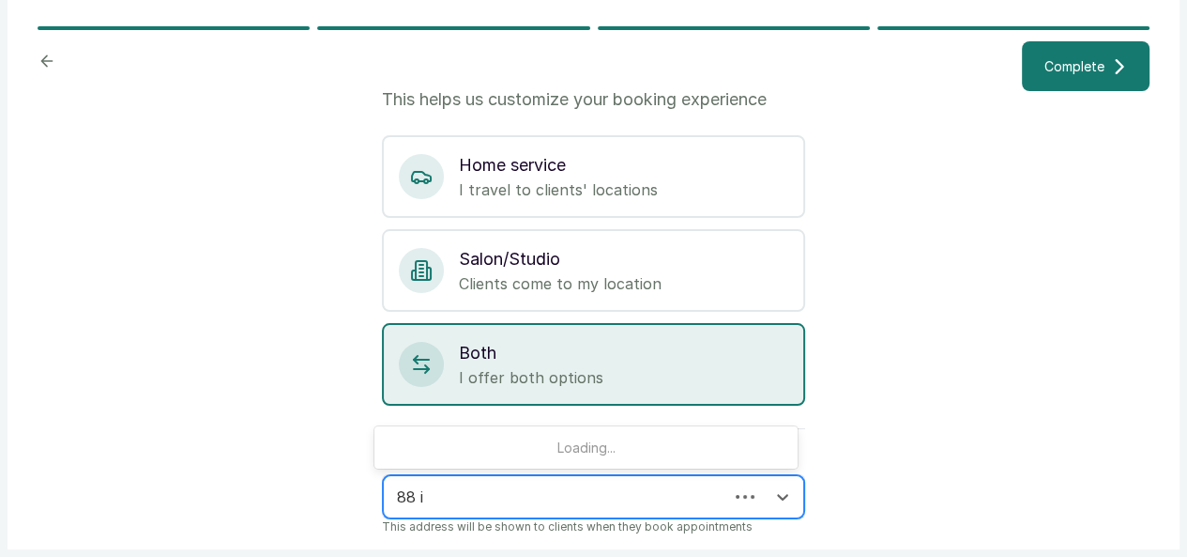
type input "88 if"
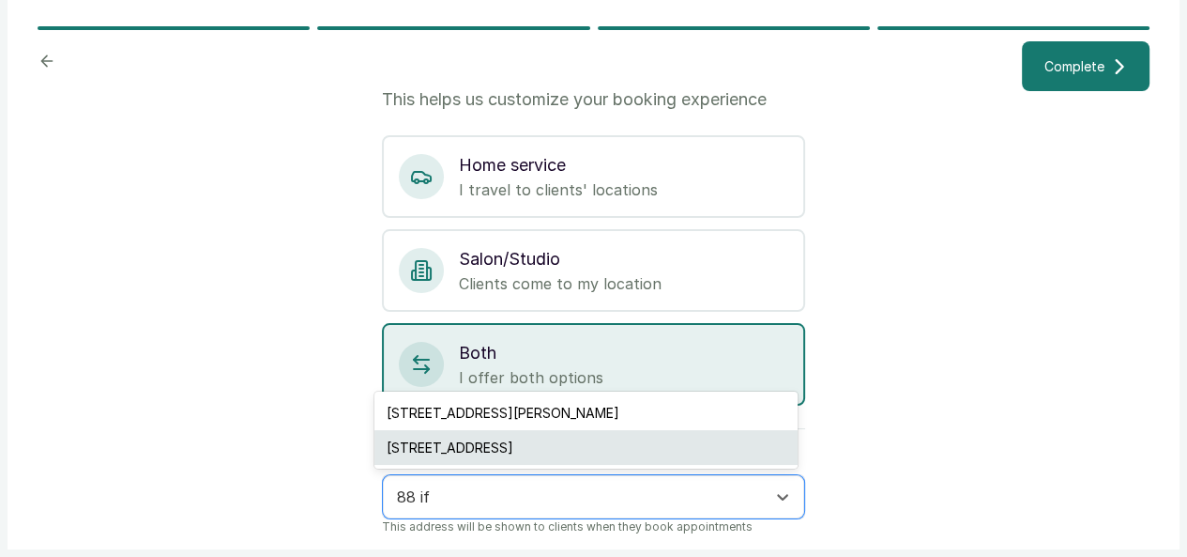
click at [559, 442] on div "[STREET_ADDRESS]" at bounding box center [586, 447] width 423 height 35
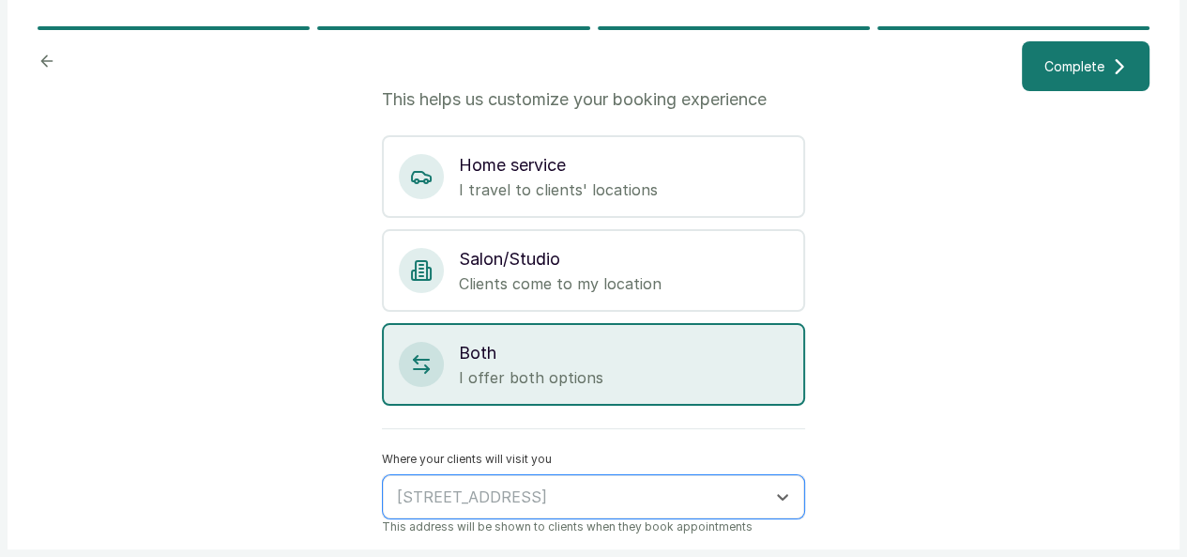
click at [1068, 91] on button "Complete" at bounding box center [1086, 66] width 128 height 50
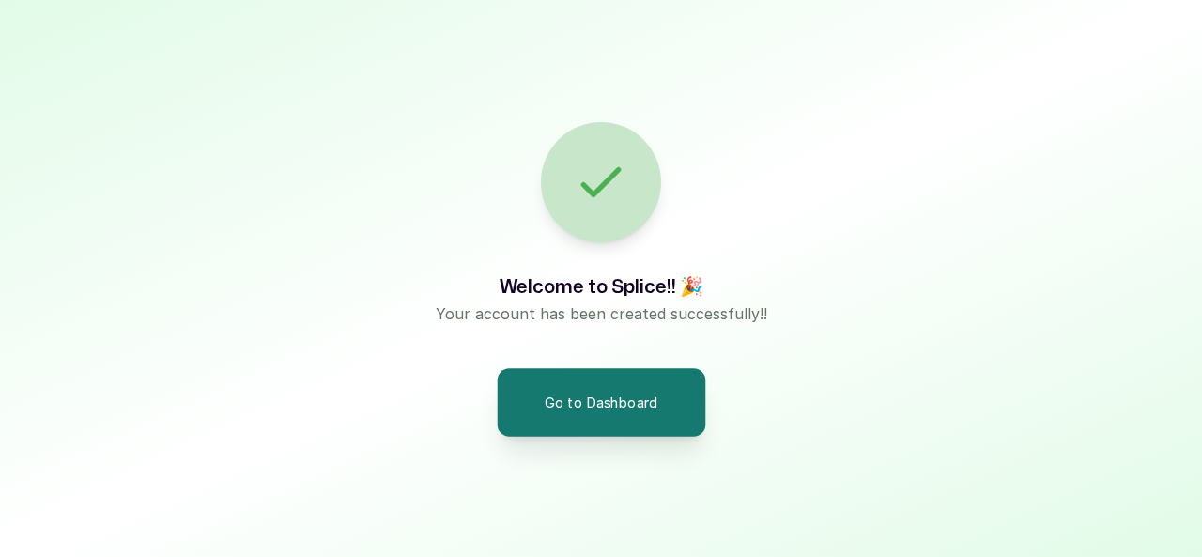
click at [605, 411] on button "Go to Dashboard" at bounding box center [601, 402] width 208 height 68
